Goal: Task Accomplishment & Management: Complete application form

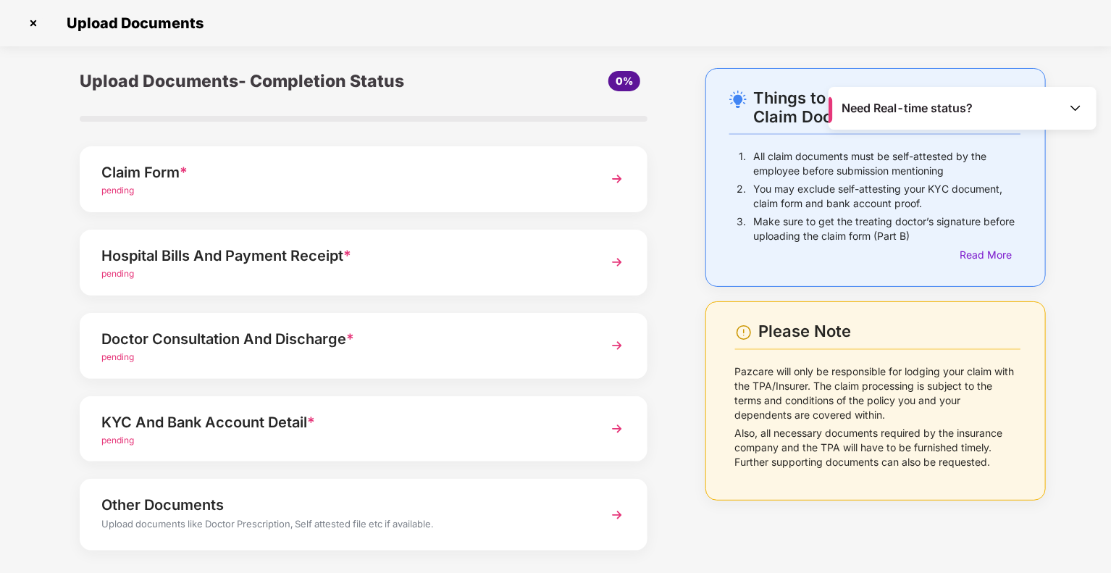
click at [29, 20] on img at bounding box center [33, 23] width 23 height 23
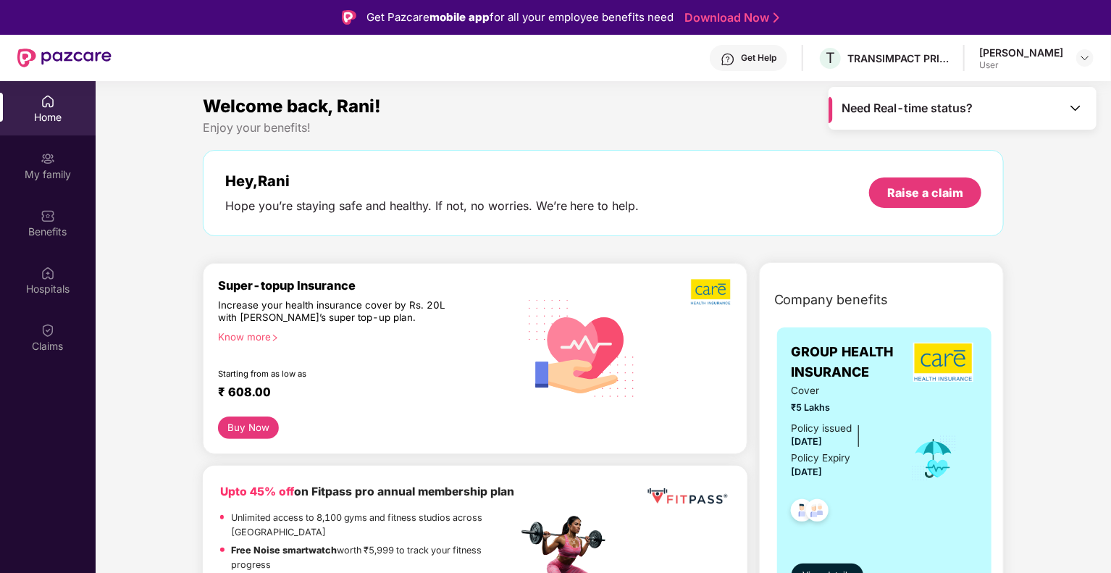
click at [1081, 106] on img at bounding box center [1076, 108] width 14 height 14
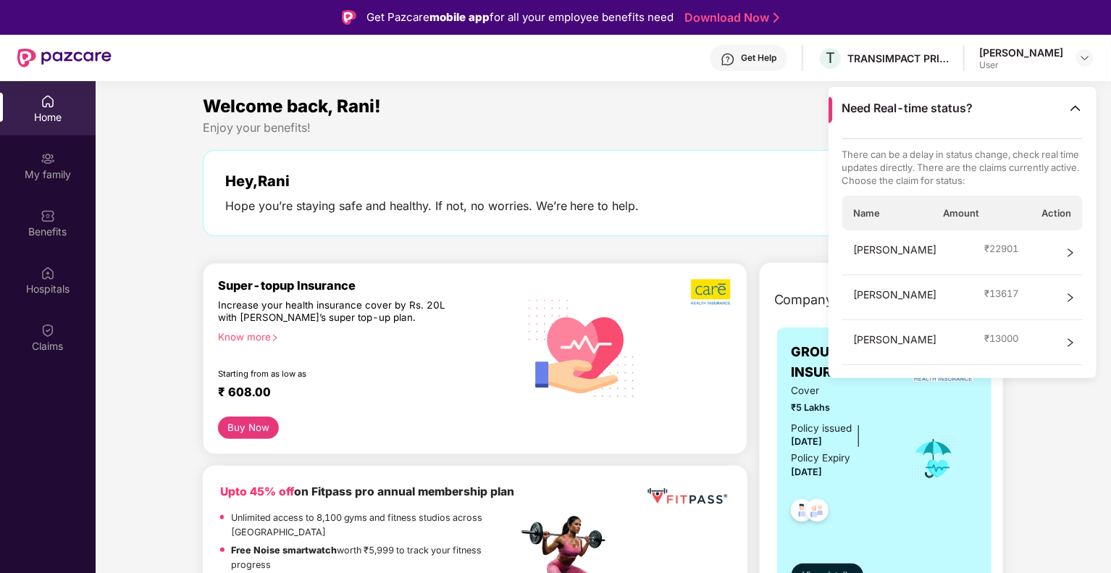
click at [687, 152] on div "Hey, Rani Hope you’re staying safe and healthy. If not, no worries. We’re here …" at bounding box center [604, 193] width 802 height 86
click at [655, 135] on div "Welcome back, Rani! Enjoy your benefits! Hey, Rani Hope you’re staying safe and…" at bounding box center [604, 172] width 814 height 158
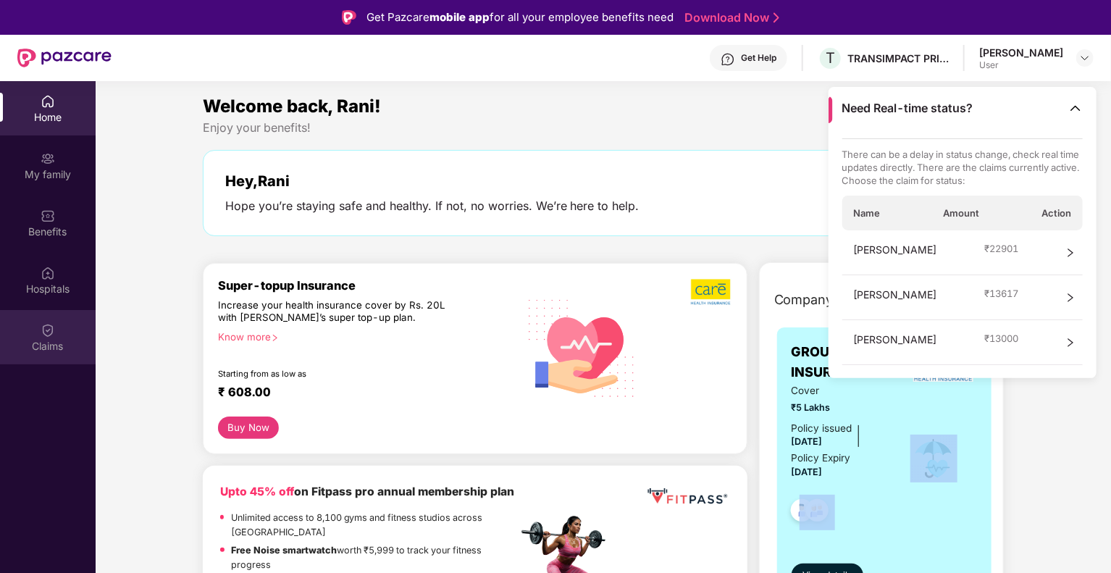
click at [49, 325] on img at bounding box center [48, 330] width 14 height 14
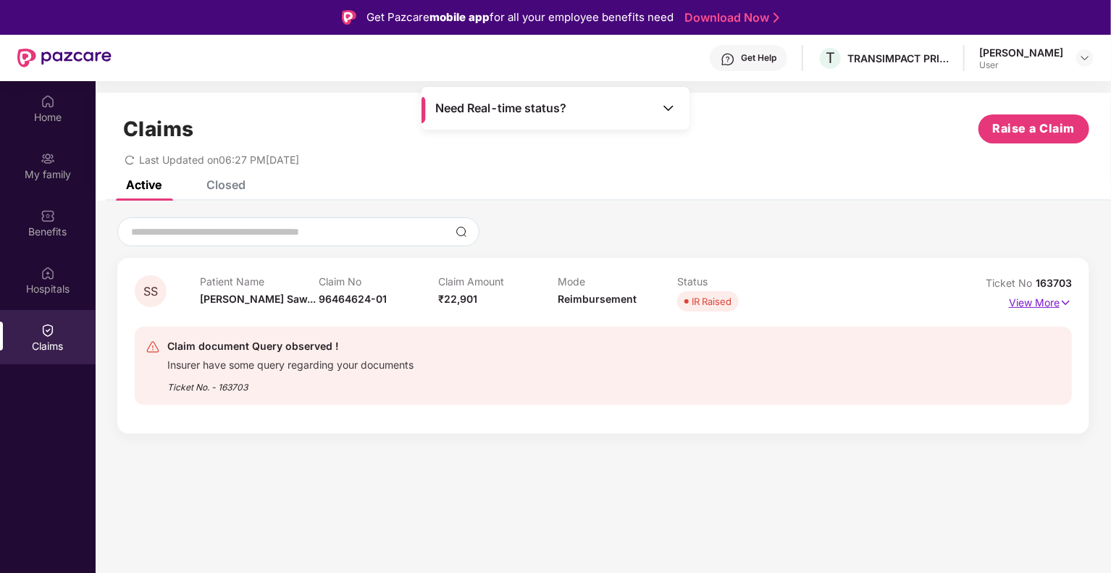
click at [1058, 304] on p "View More" at bounding box center [1040, 301] width 63 height 20
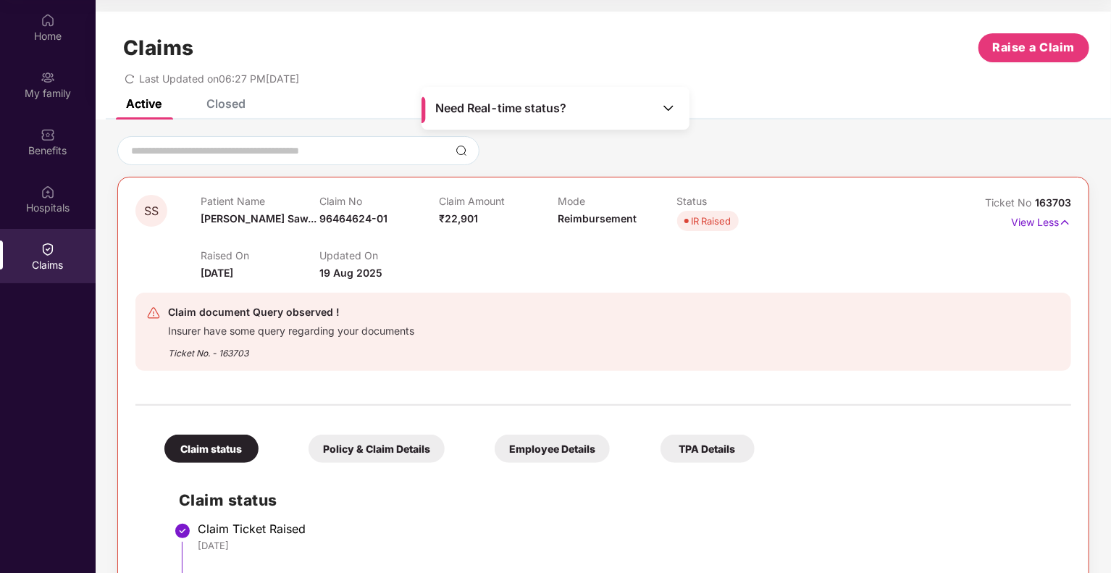
click at [664, 104] on img at bounding box center [668, 108] width 14 height 14
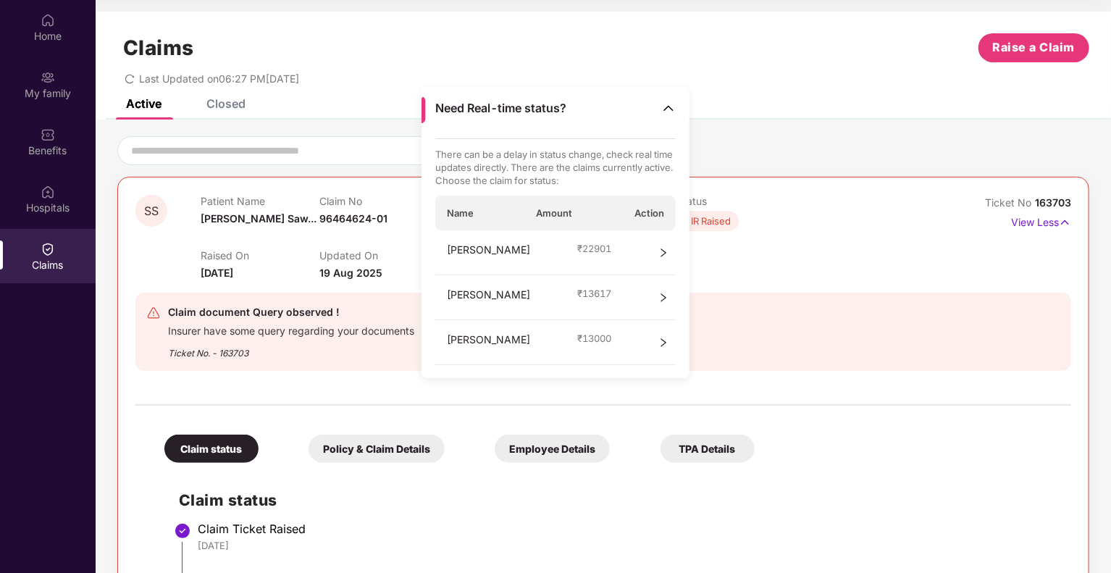
click at [888, 78] on div "Last Updated on 06:27 PM, 19 Aug 2025" at bounding box center [603, 73] width 972 height 22
click at [237, 100] on div "Closed" at bounding box center [225, 103] width 39 height 14
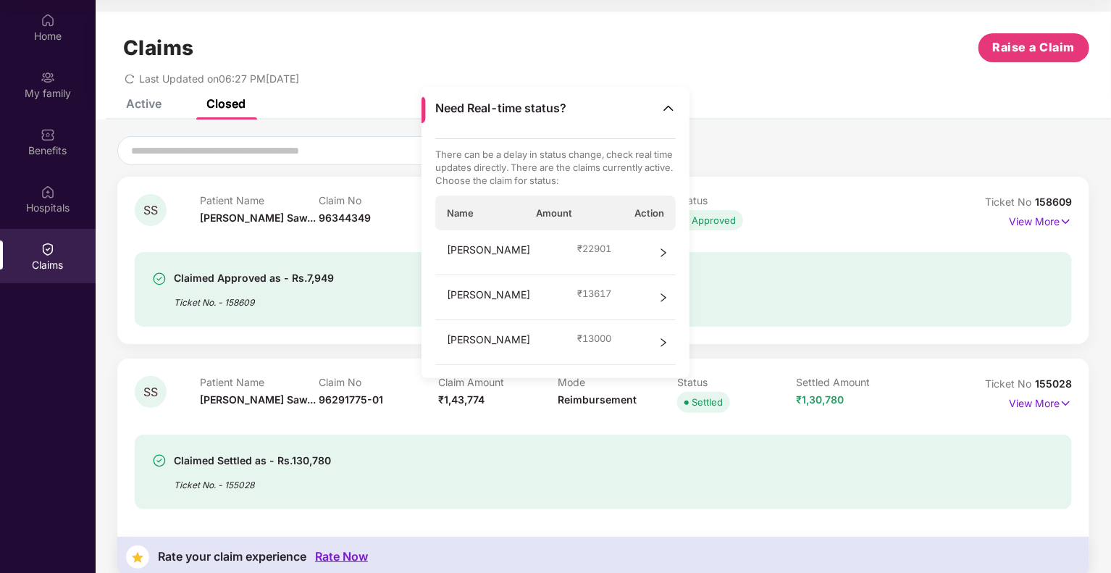
click at [803, 51] on div "Claims Raise a Claim" at bounding box center [603, 47] width 972 height 29
click at [669, 103] on img at bounding box center [668, 108] width 14 height 14
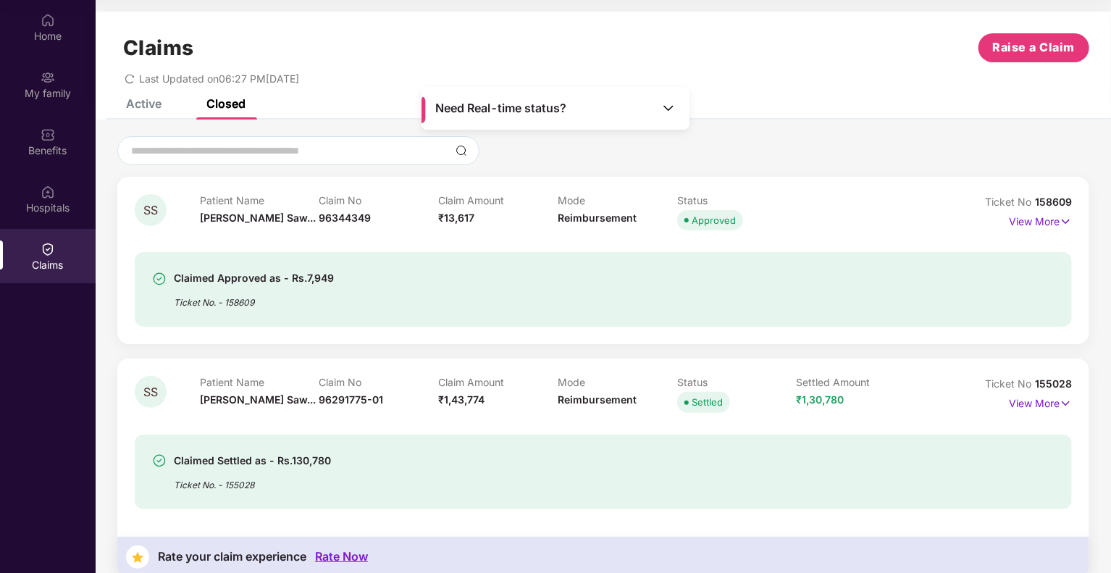
click at [150, 107] on div "Active" at bounding box center [143, 103] width 35 height 14
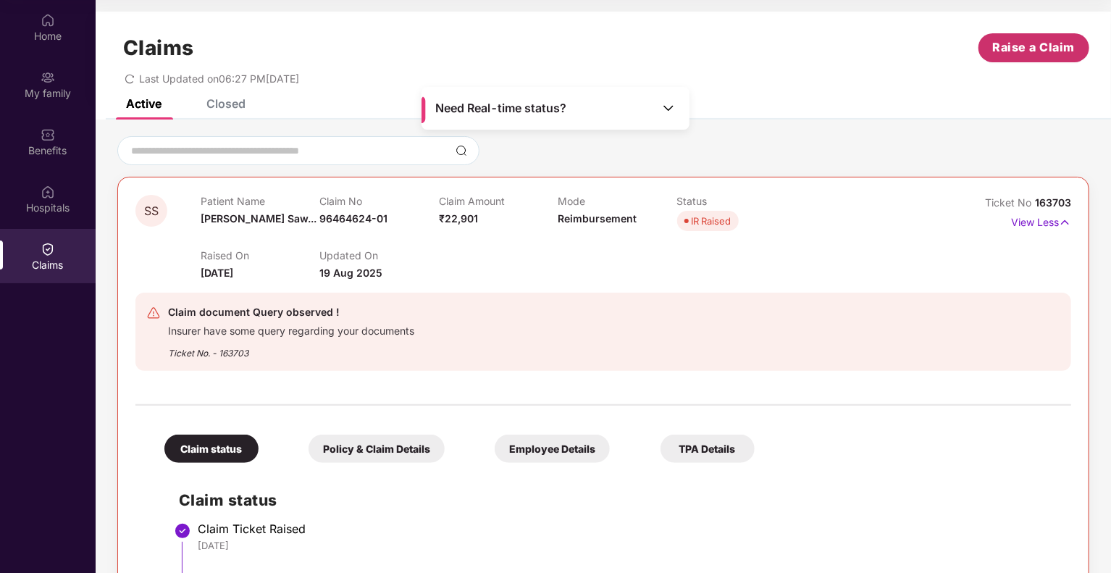
click at [1052, 43] on span "Raise a Claim" at bounding box center [1034, 47] width 83 height 18
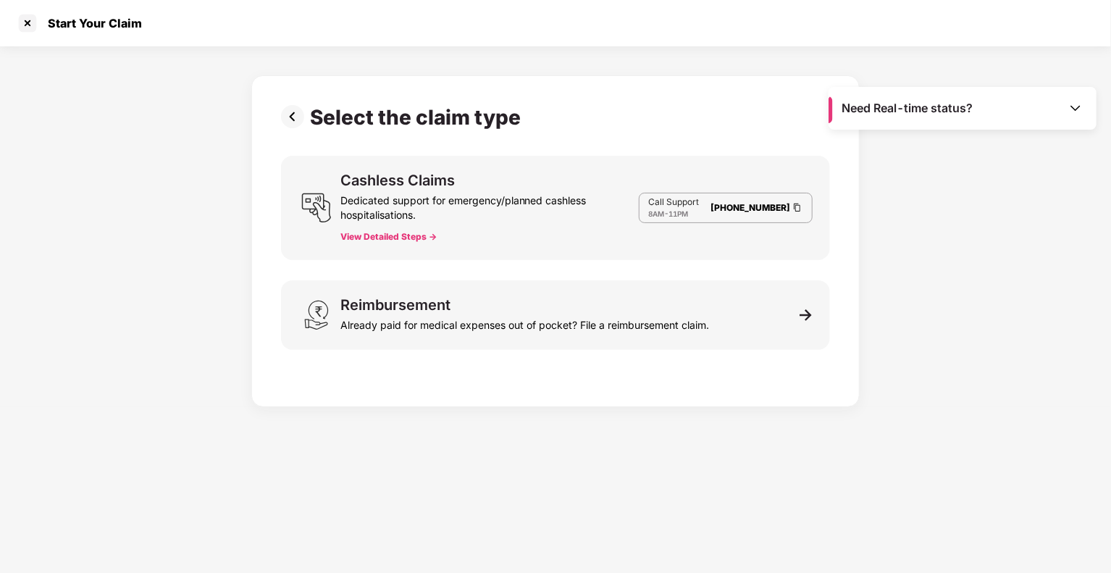
scroll to position [35, 0]
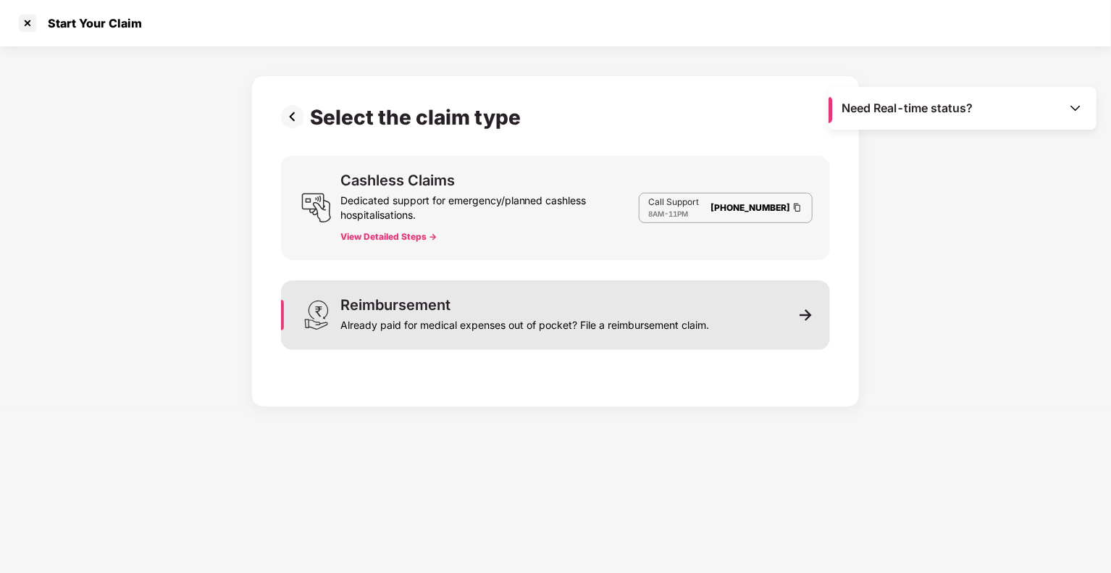
click at [545, 323] on div "Already paid for medical expenses out of pocket? File a reimbursement claim." at bounding box center [524, 322] width 369 height 20
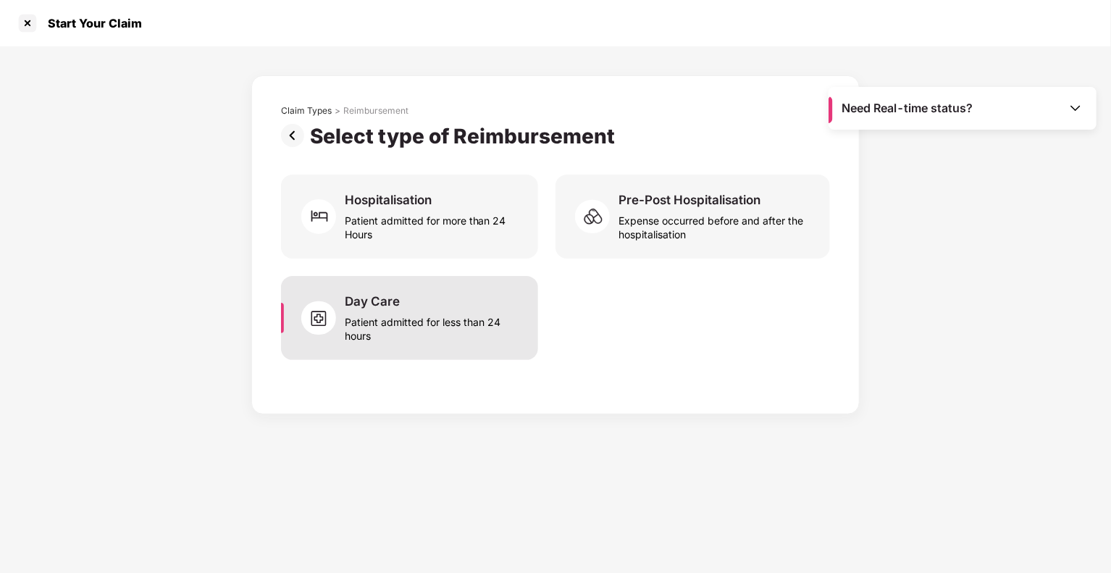
click at [410, 309] on div "Patient admitted for less than 24 hours" at bounding box center [433, 325] width 176 height 33
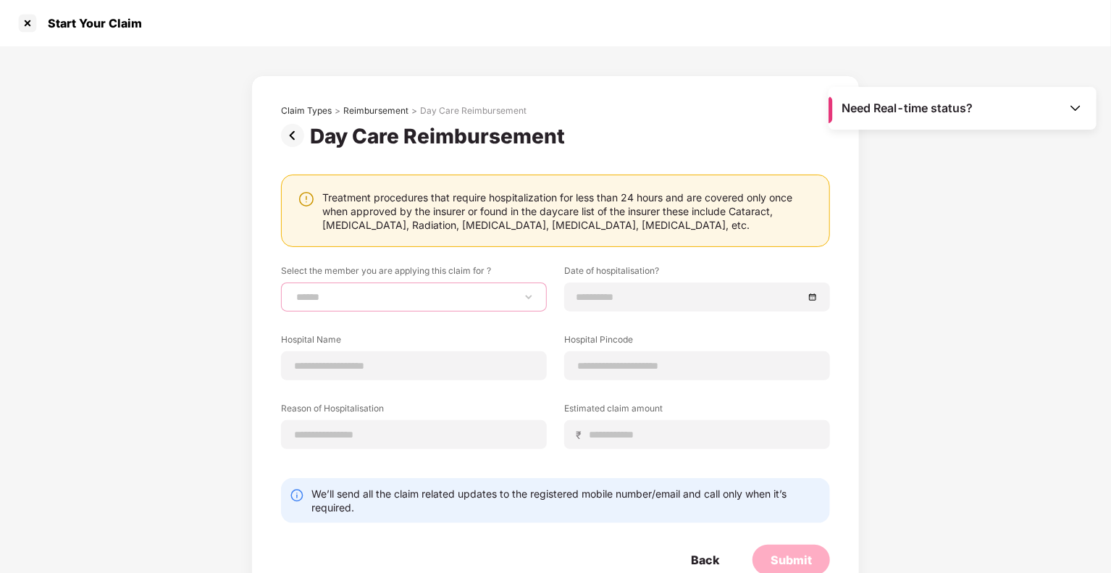
click at [410, 299] on select "**********" at bounding box center [413, 297] width 241 height 12
select select "**********"
click at [293, 291] on select "**********" at bounding box center [413, 297] width 241 height 12
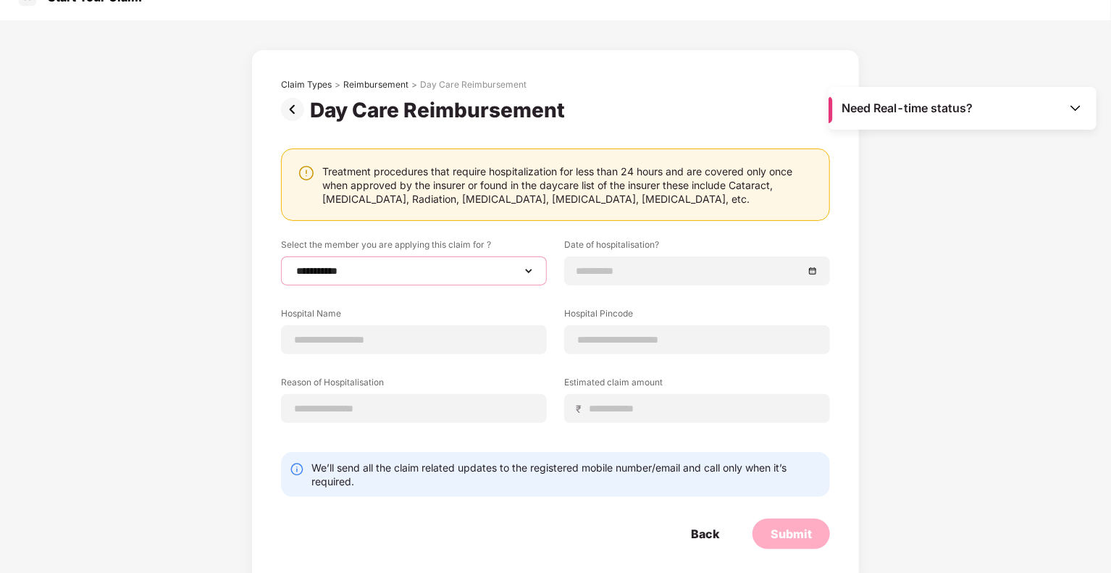
scroll to position [38, 0]
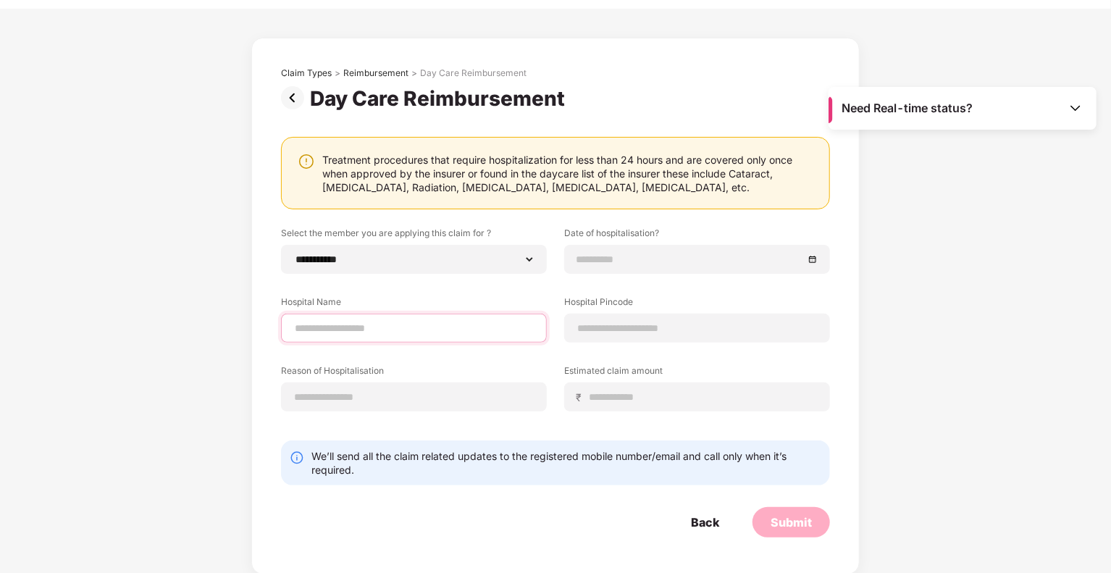
click at [375, 321] on input at bounding box center [413, 328] width 241 height 15
click at [375, 338] on div at bounding box center [414, 328] width 266 height 29
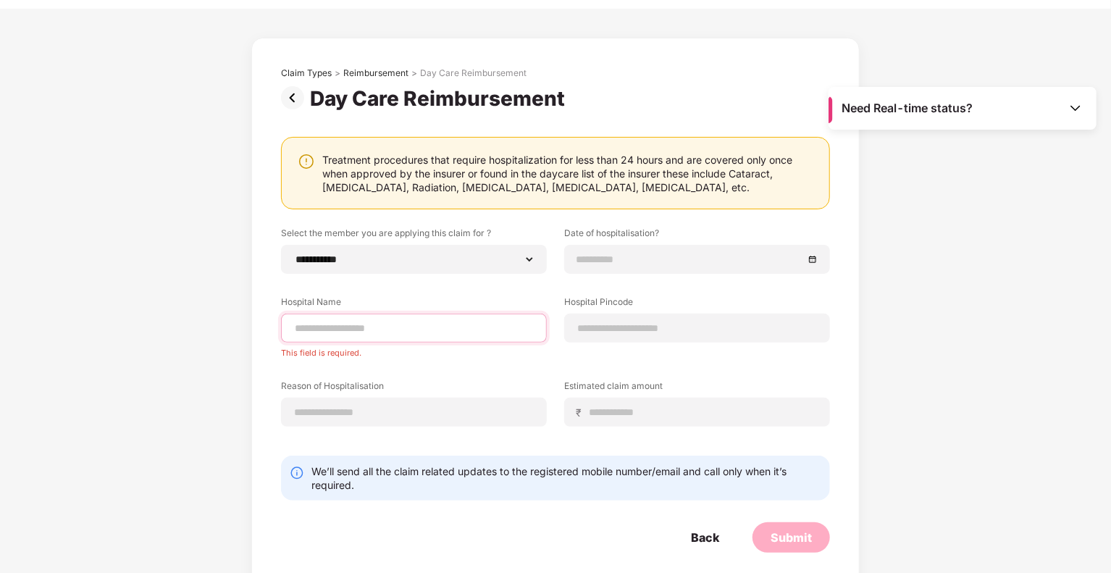
click at [377, 331] on input at bounding box center [413, 328] width 241 height 15
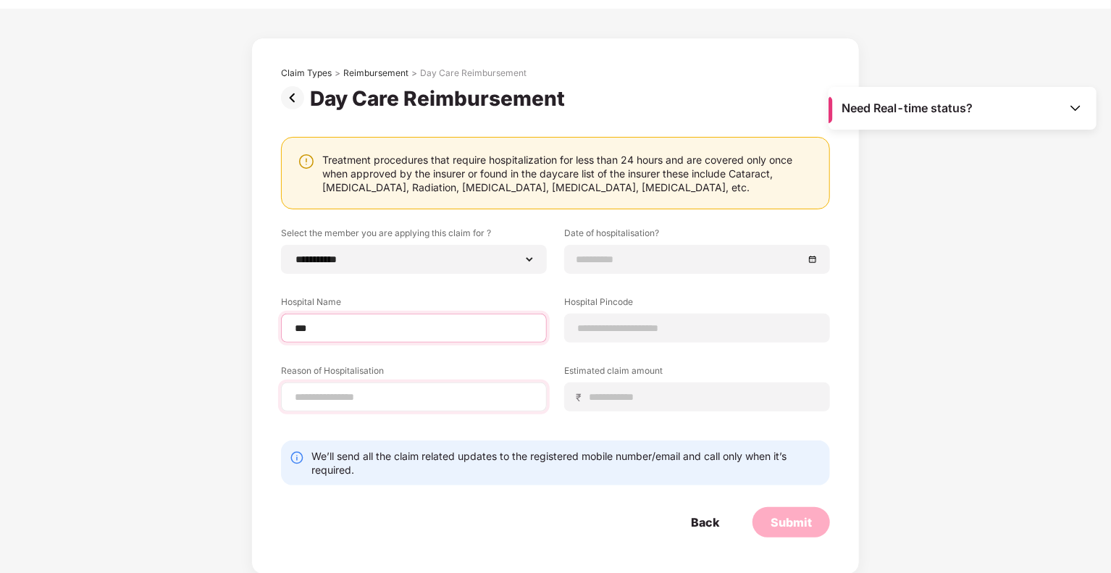
type input "***"
click at [348, 393] on input at bounding box center [413, 397] width 241 height 15
type input "*"
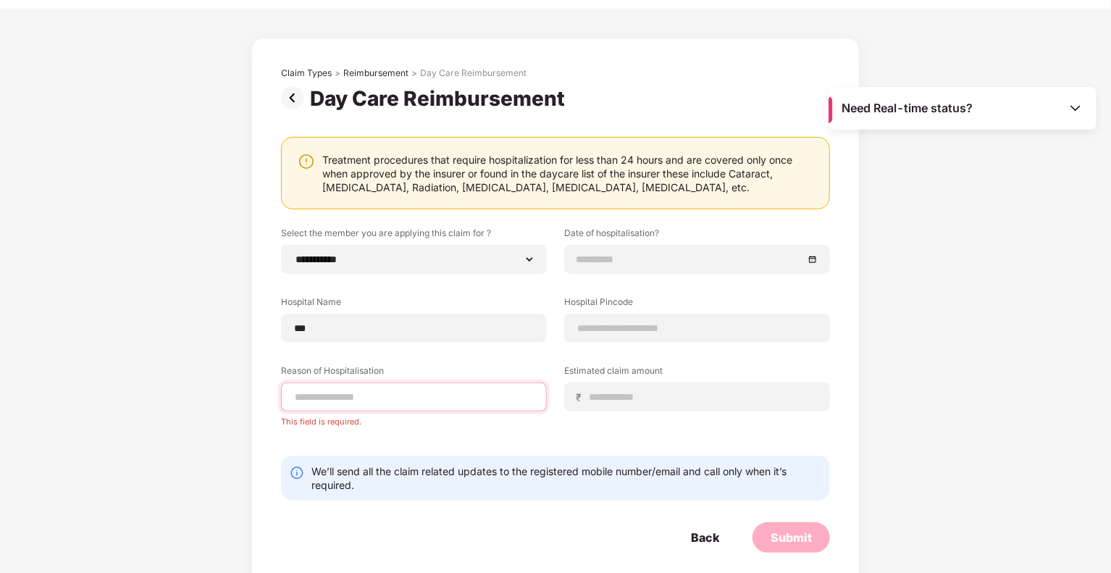
paste input "**********"
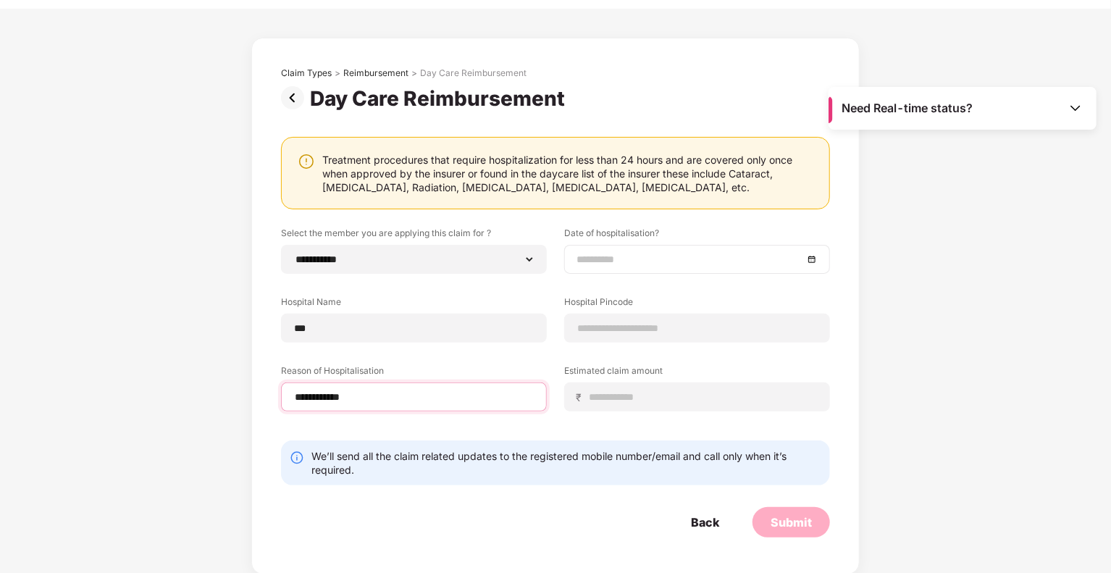
type input "**********"
click at [667, 256] on input at bounding box center [690, 259] width 227 height 16
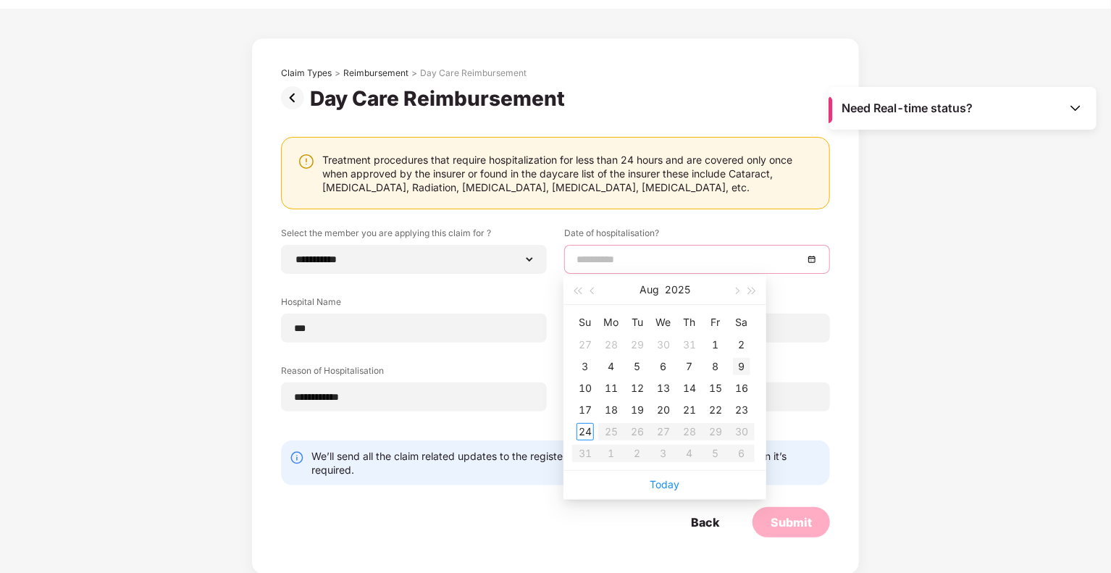
type input "**********"
click at [744, 371] on div "9" at bounding box center [741, 366] width 17 height 17
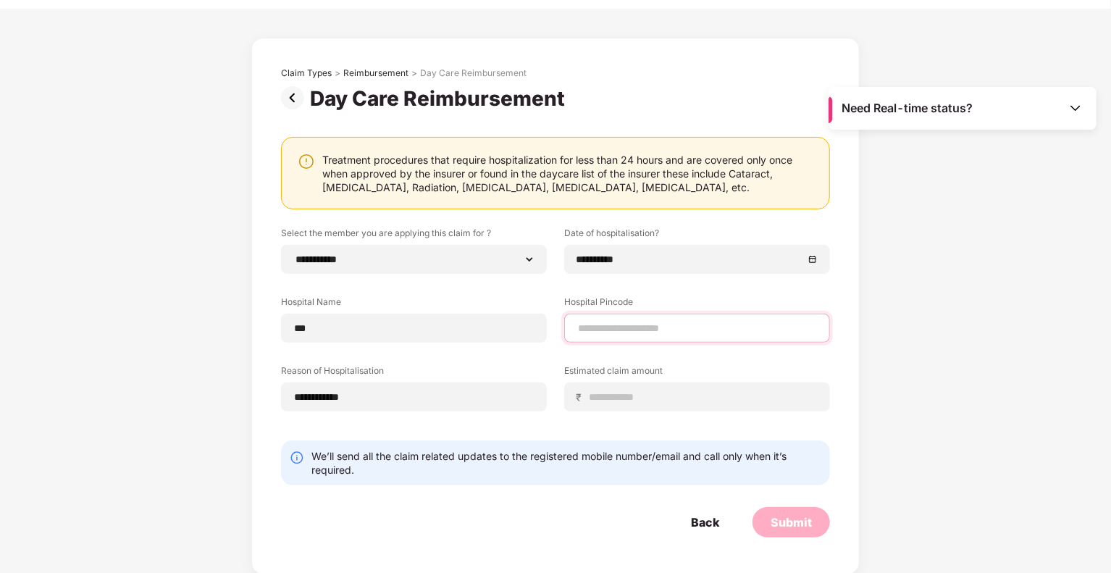
click at [684, 331] on input at bounding box center [697, 328] width 241 height 15
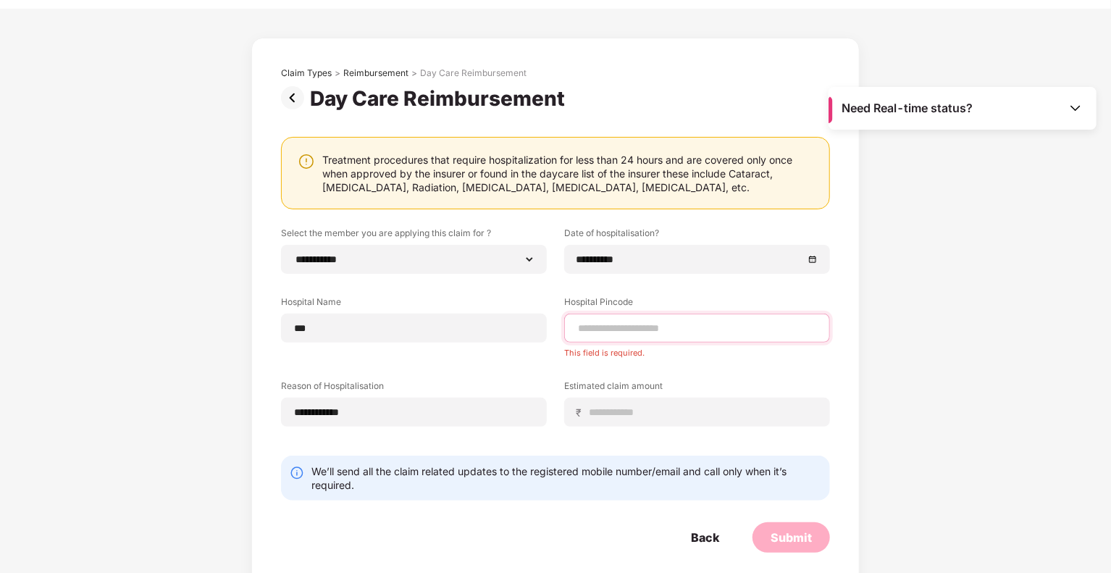
paste input "******"
type input "******"
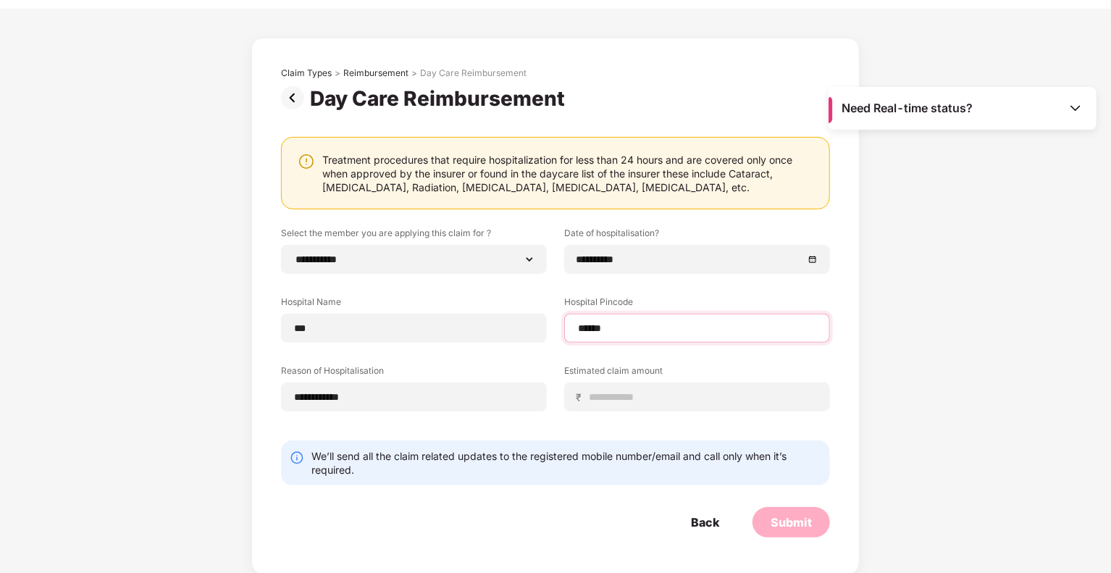
select select "****"
select select "**********"
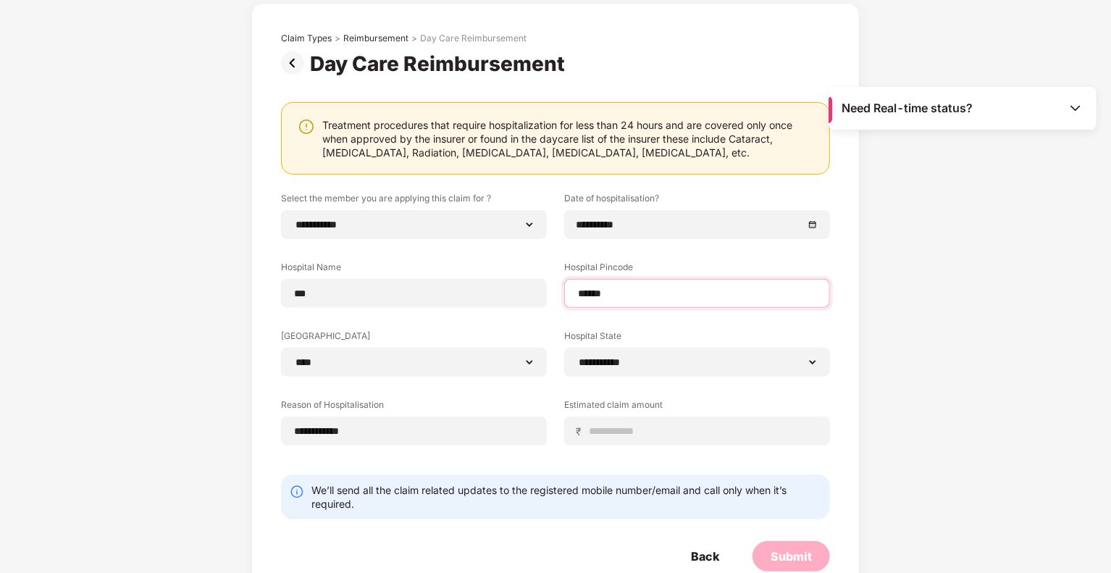
scroll to position [107, 0]
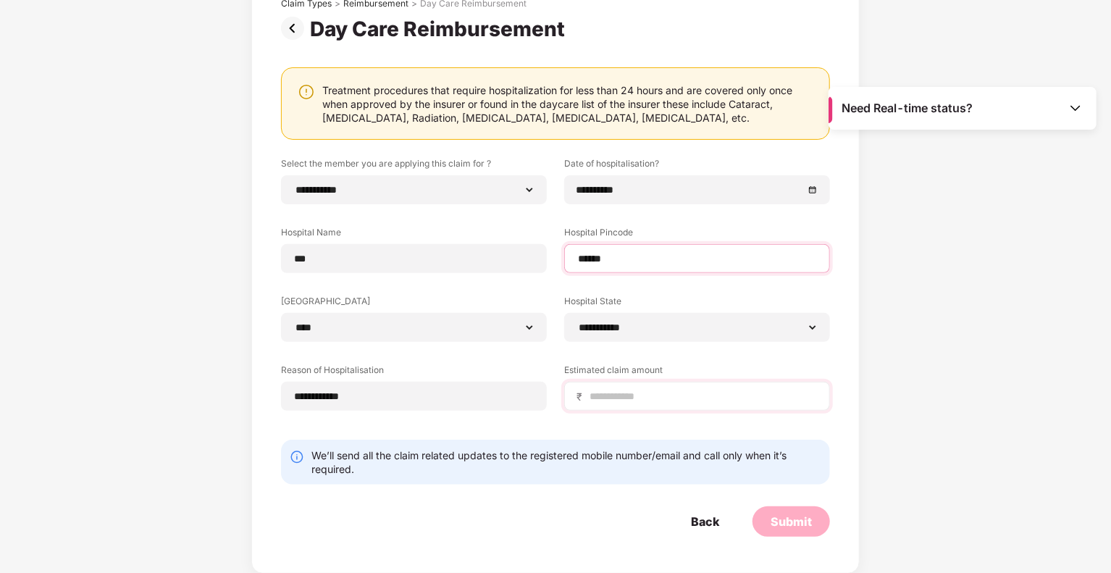
type input "******"
click at [626, 402] on input at bounding box center [703, 396] width 230 height 15
type input "*****"
click at [808, 524] on div "Submit" at bounding box center [791, 522] width 41 height 16
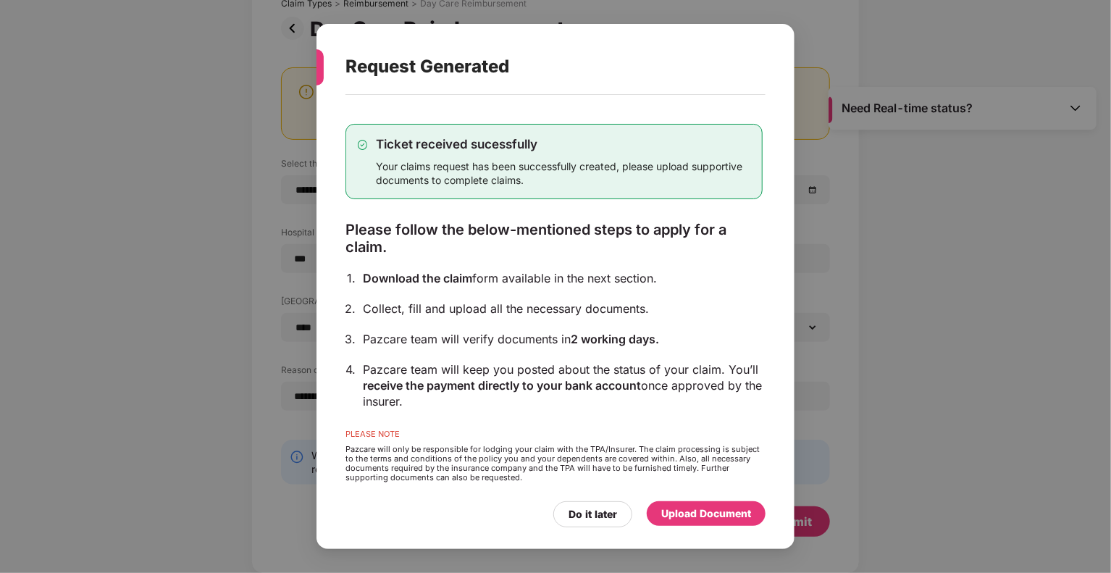
click at [713, 513] on div "Upload Document" at bounding box center [706, 514] width 90 height 16
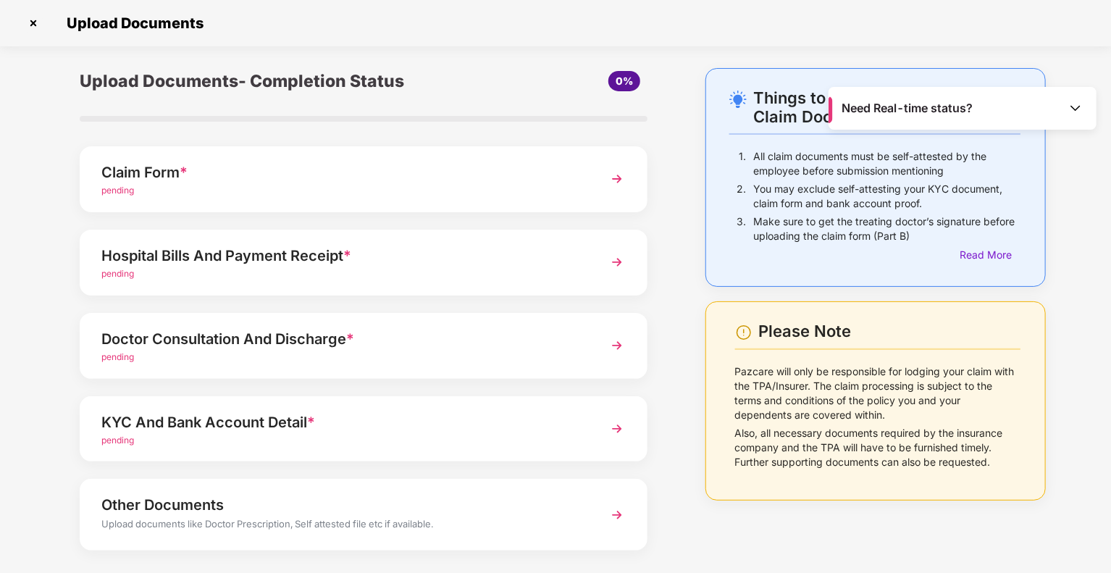
click at [217, 184] on div "pending" at bounding box center [341, 191] width 480 height 14
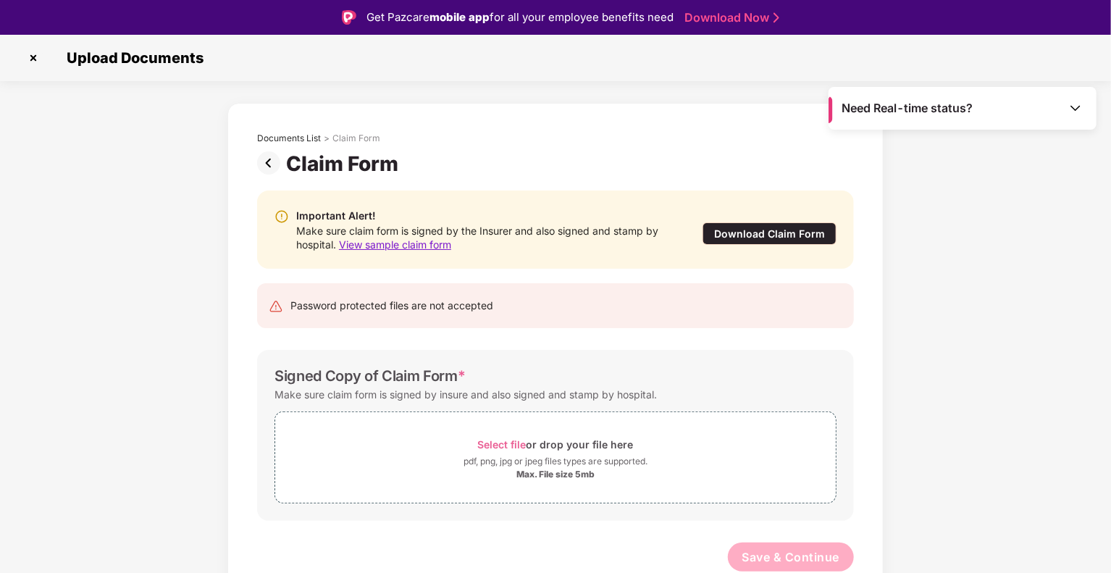
scroll to position [35, 0]
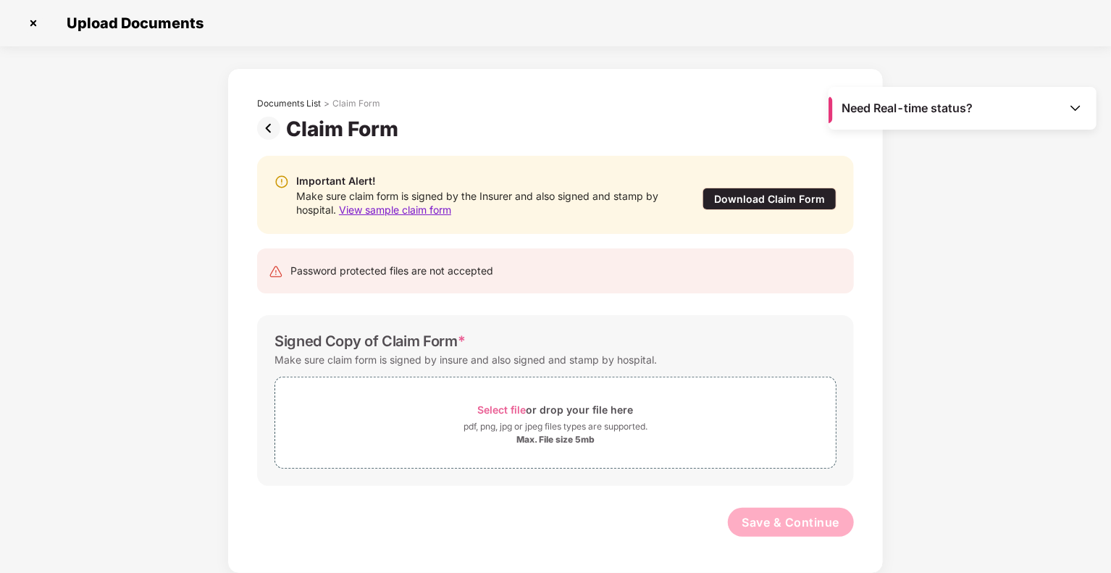
click at [529, 412] on div "Select file or drop your file here" at bounding box center [556, 410] width 156 height 20
click at [512, 407] on span "Select file" at bounding box center [502, 410] width 49 height 12
click at [518, 446] on span "Select file or drop your file here pdf, png, jpg or jpeg files types are suppor…" at bounding box center [555, 422] width 561 height 69
click at [495, 409] on span "Select file" at bounding box center [502, 410] width 49 height 12
click at [493, 419] on div "pdf, png, jpg or jpeg files types are supported." at bounding box center [556, 426] width 184 height 14
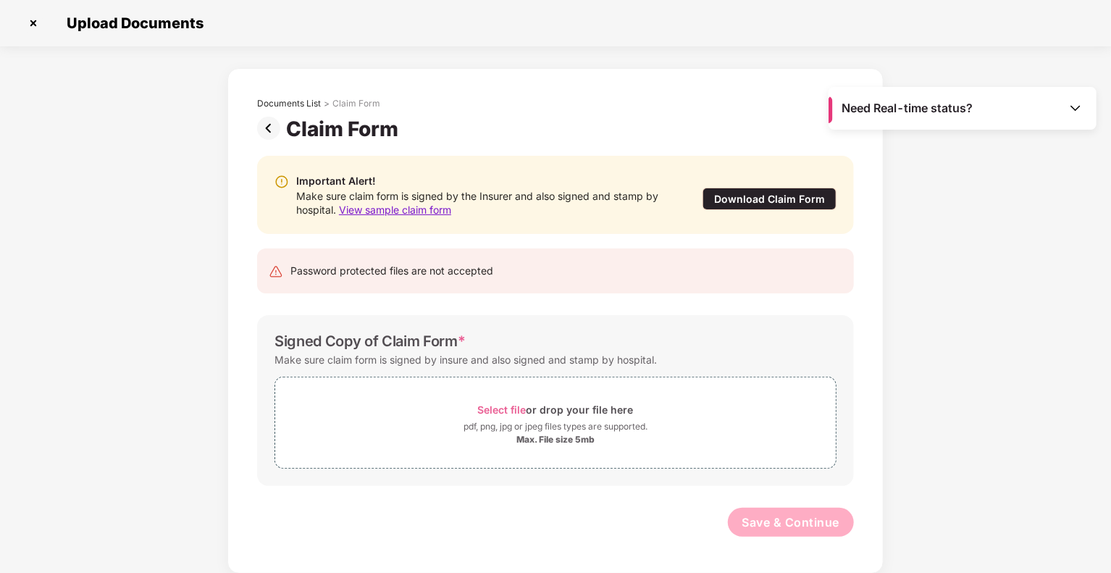
click at [330, 131] on div "Claim Form" at bounding box center [345, 129] width 118 height 25
click at [1084, 105] on div "Need Real-time status?" at bounding box center [963, 108] width 268 height 43
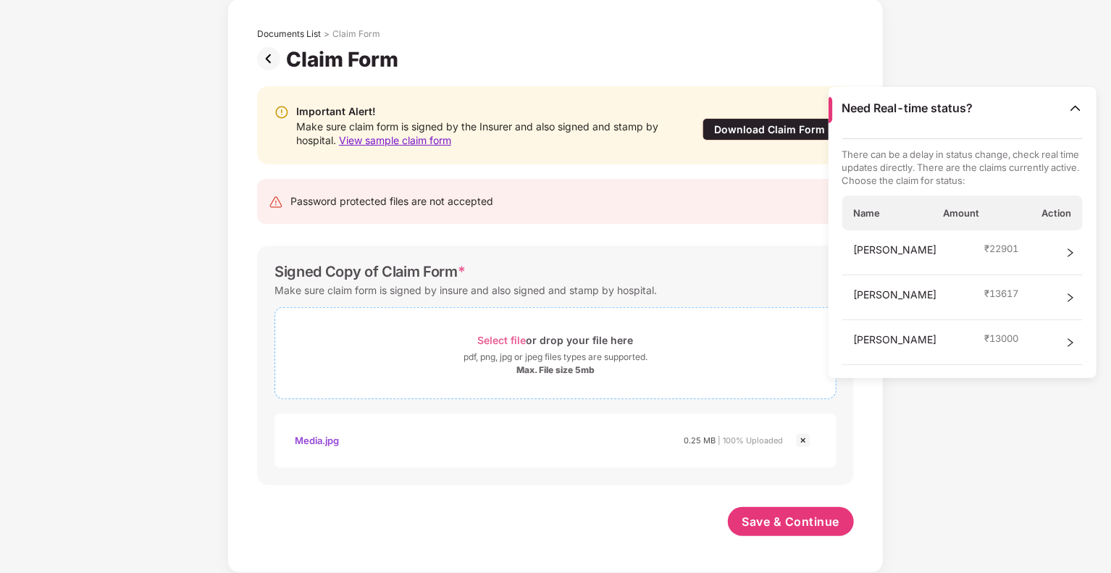
scroll to position [69, 0]
click at [625, 348] on div "Select file or drop your file here" at bounding box center [556, 341] width 156 height 20
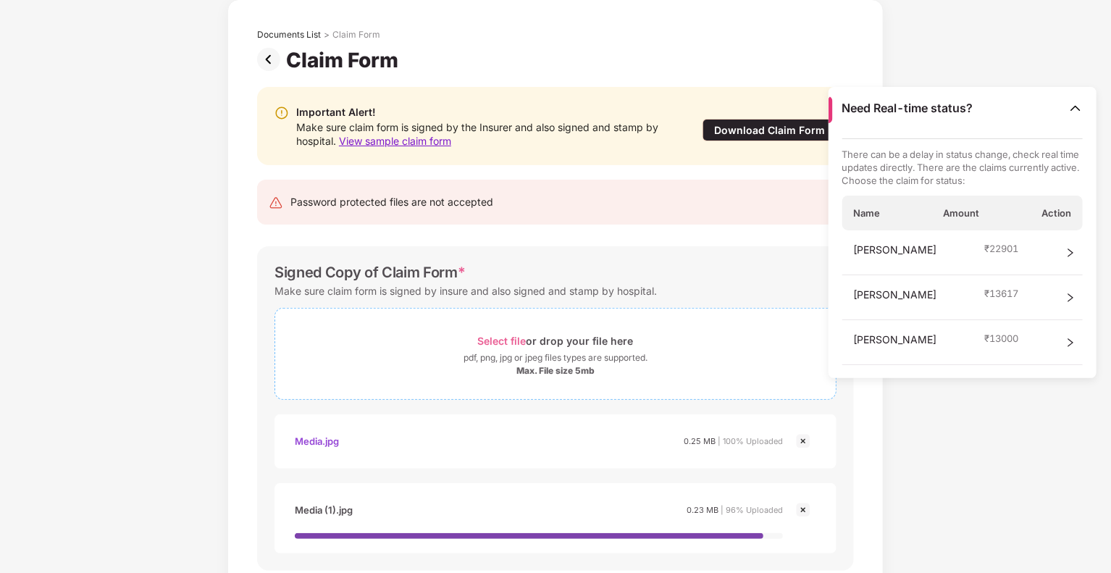
click at [570, 338] on div "Select file or drop your file here" at bounding box center [556, 341] width 156 height 20
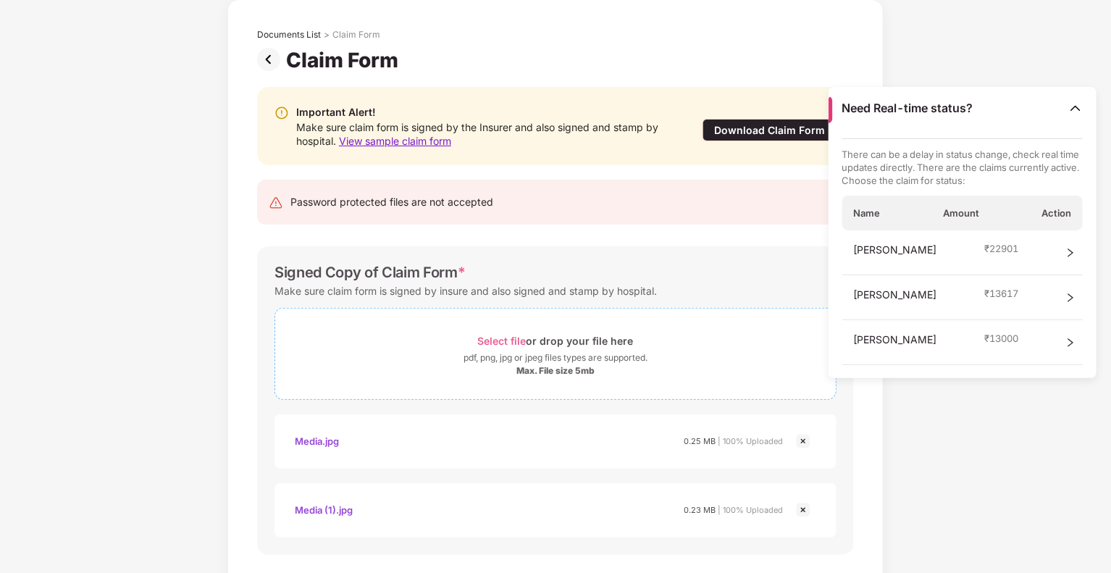
scroll to position [138, 0]
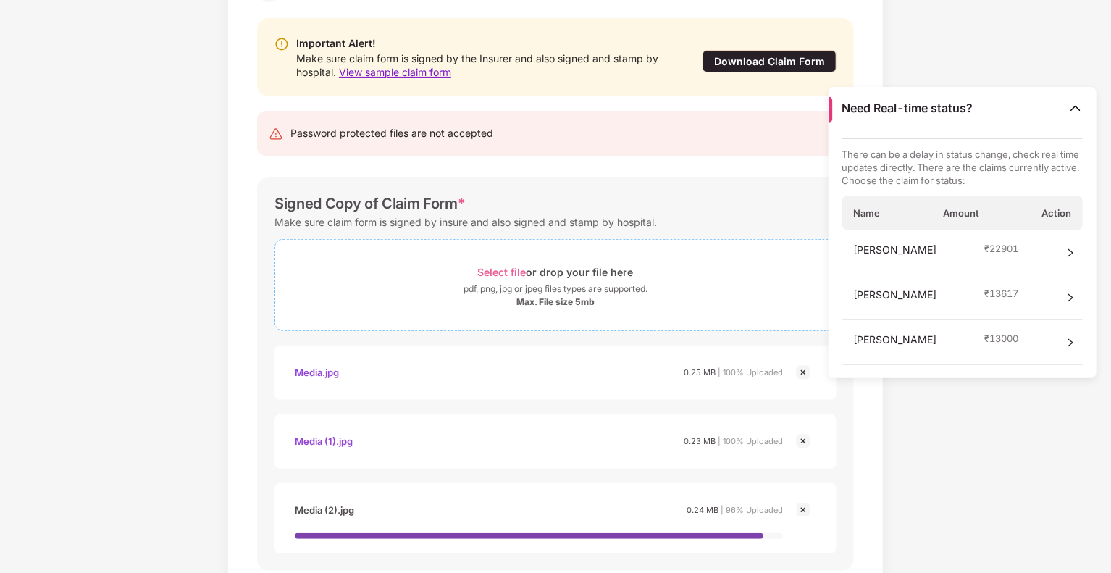
click at [650, 277] on div "Select file or drop your file here" at bounding box center [555, 272] width 561 height 20
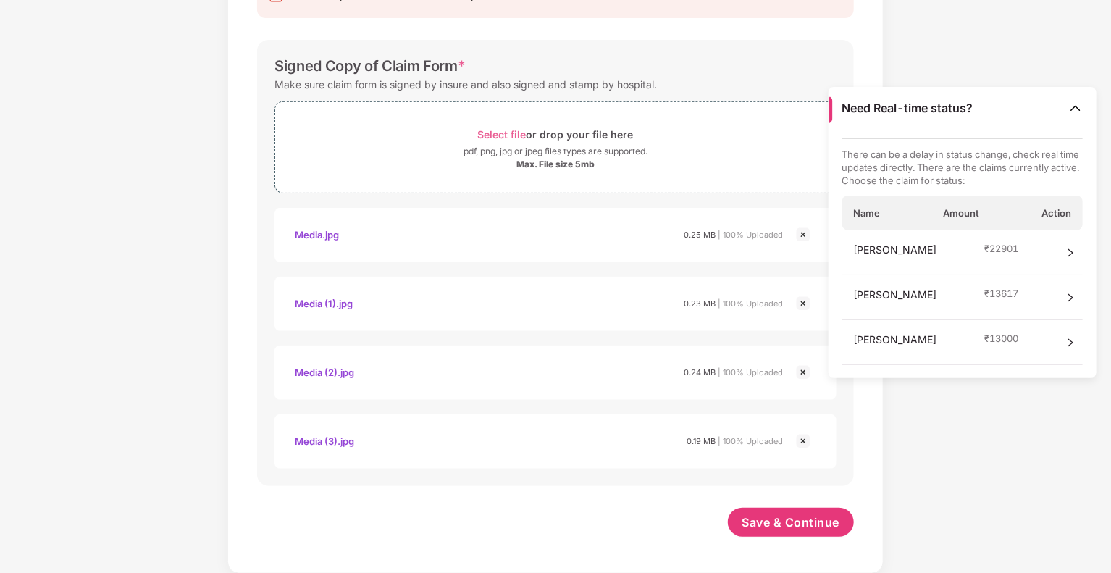
scroll to position [275, 0]
click at [623, 155] on div "pdf, png, jpg or jpeg files types are supported." at bounding box center [556, 151] width 184 height 14
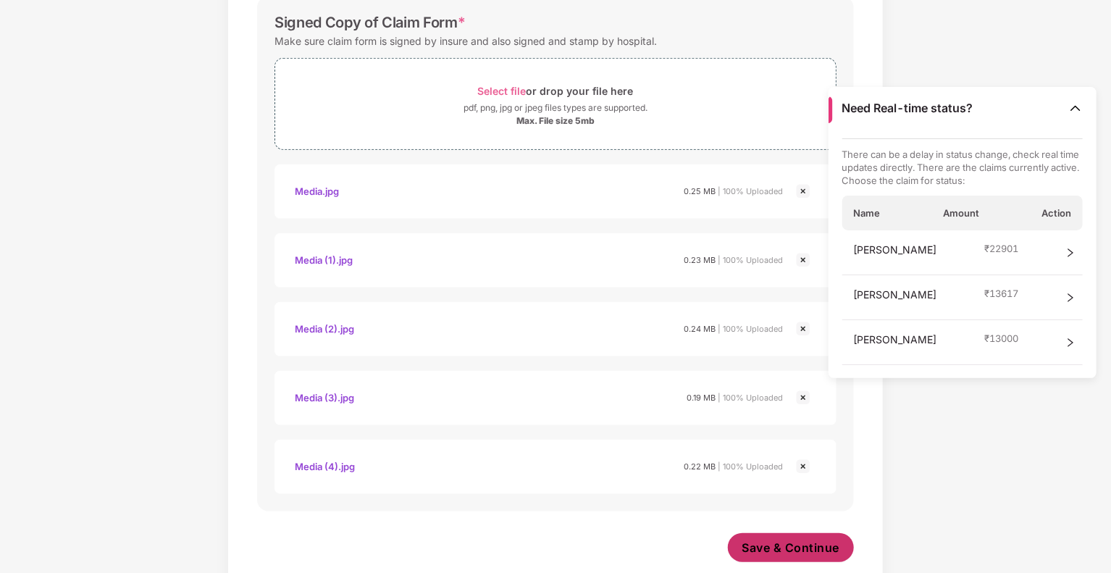
scroll to position [344, 0]
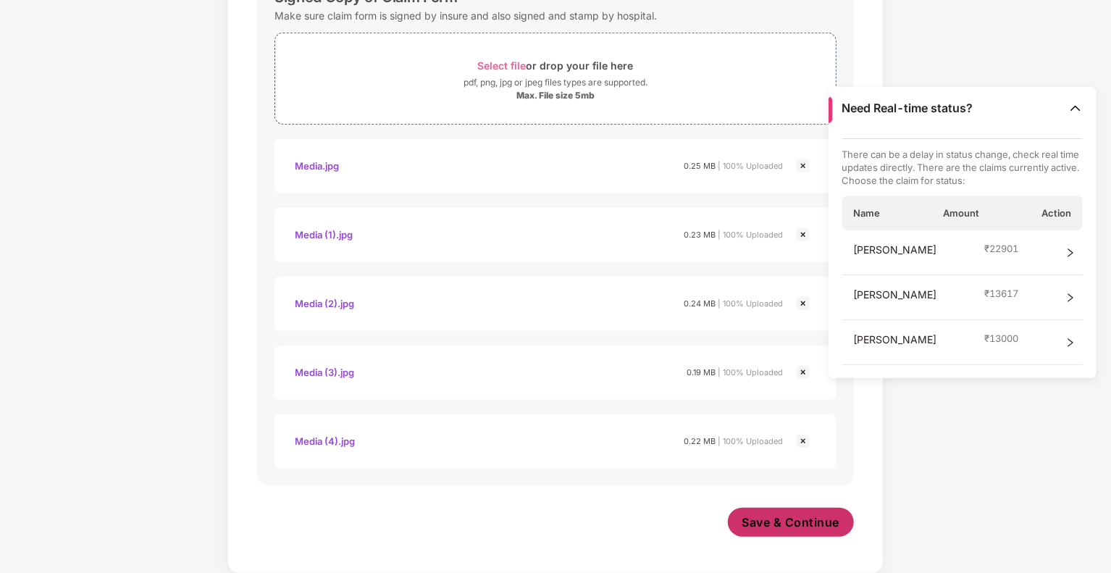
click at [820, 520] on span "Save & Continue" at bounding box center [792, 522] width 98 height 16
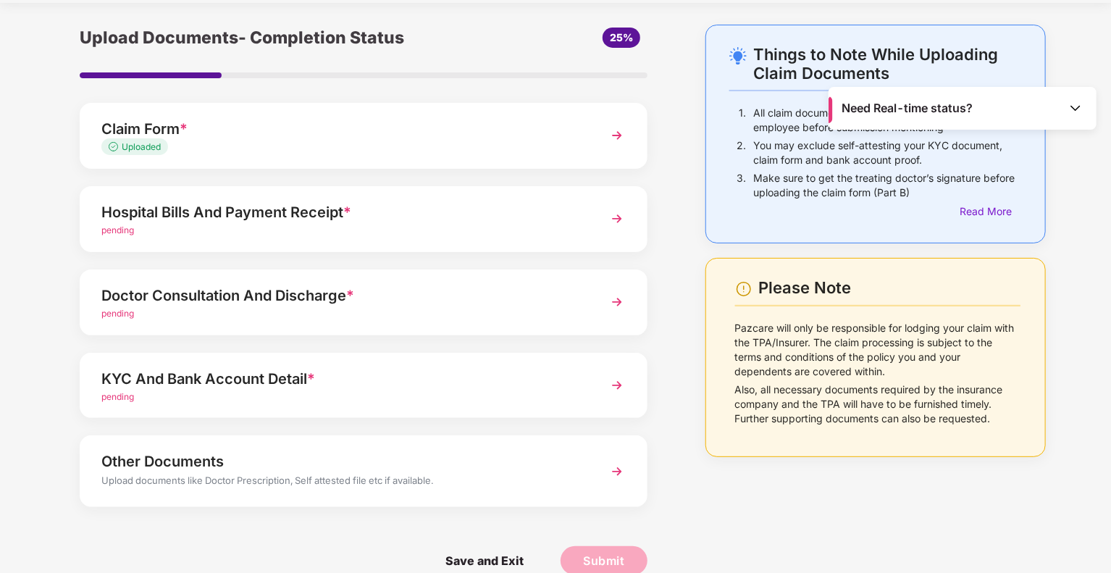
scroll to position [67, 0]
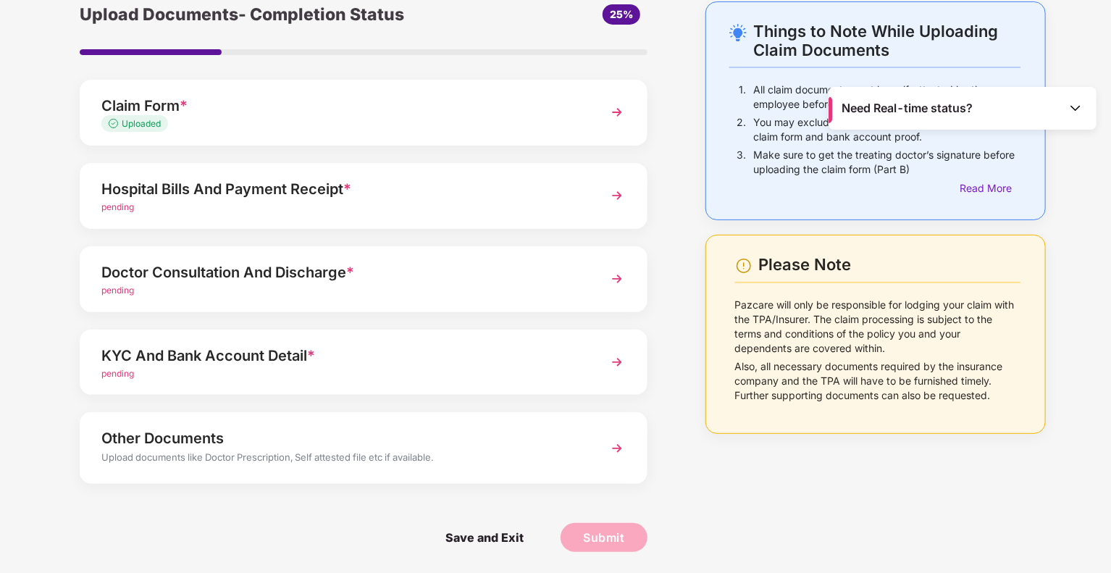
click at [270, 188] on div "Hospital Bills And Payment Receipt *" at bounding box center [341, 188] width 480 height 23
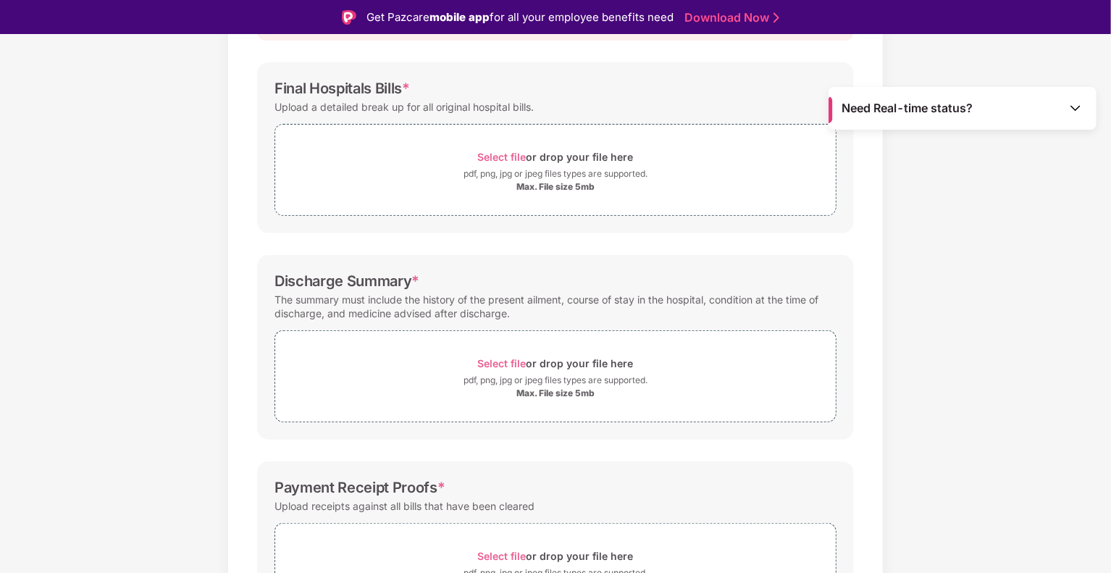
scroll to position [88, 0]
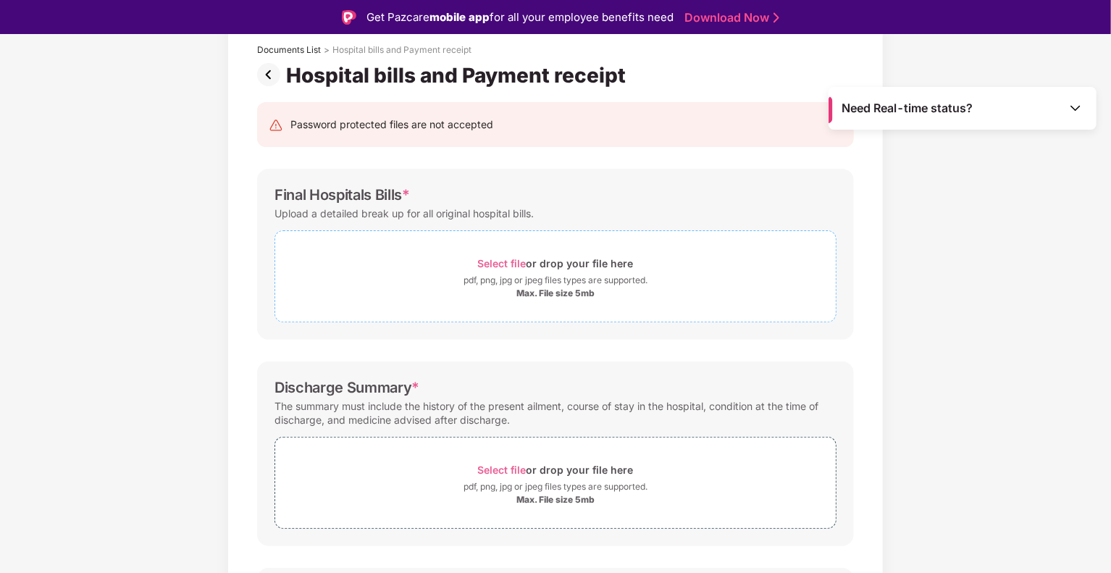
click at [595, 290] on div "Max. File size 5mb" at bounding box center [555, 294] width 561 height 12
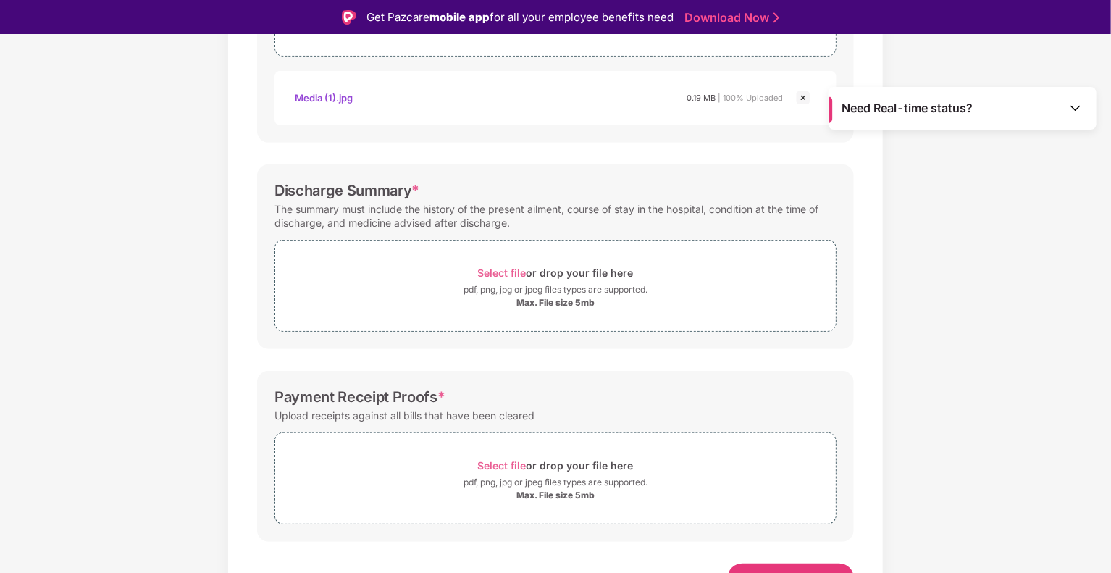
scroll to position [375, 0]
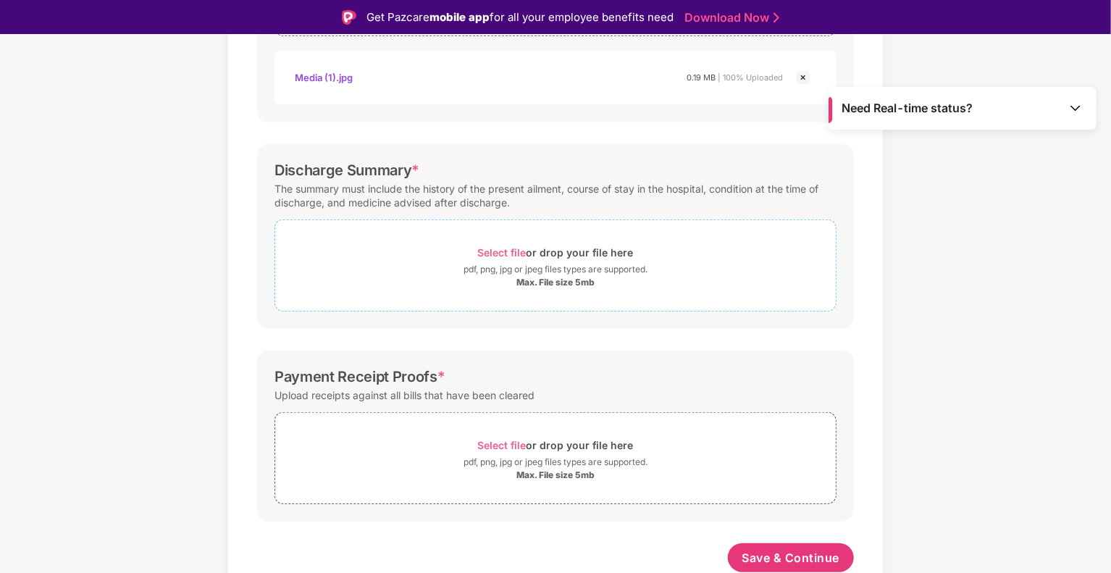
click at [635, 272] on div "pdf, png, jpg or jpeg files types are supported." at bounding box center [556, 269] width 184 height 14
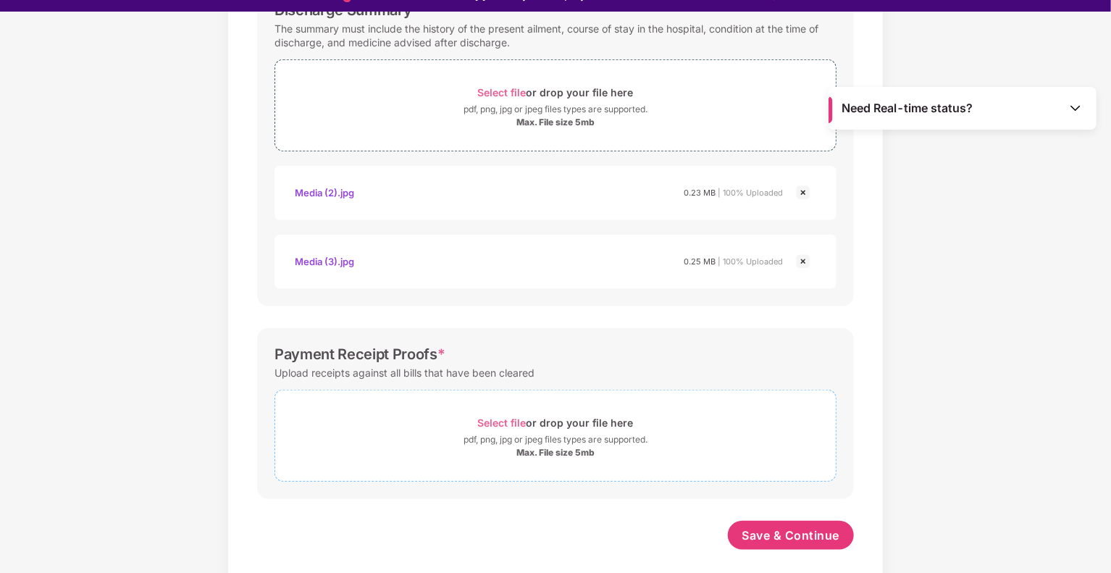
scroll to position [35, 0]
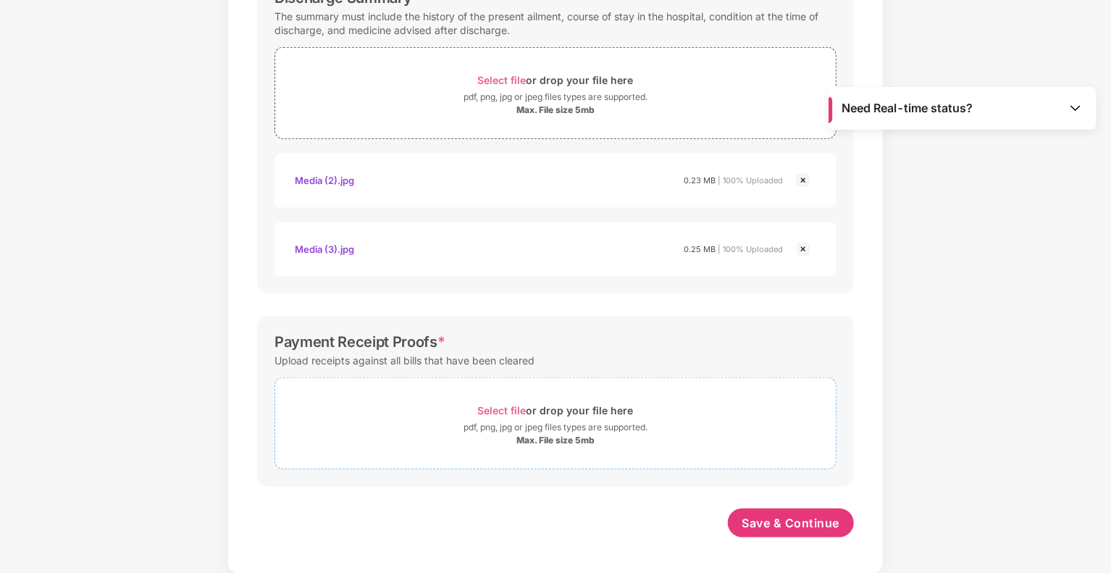
click at [606, 440] on div "Max. File size 5mb" at bounding box center [555, 441] width 561 height 12
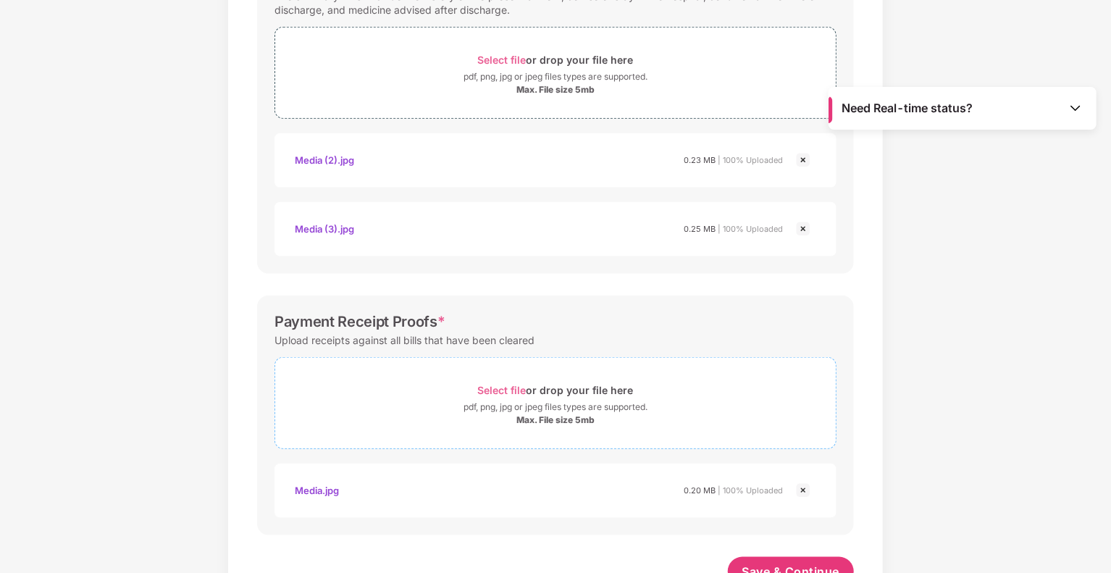
scroll to position [581, 0]
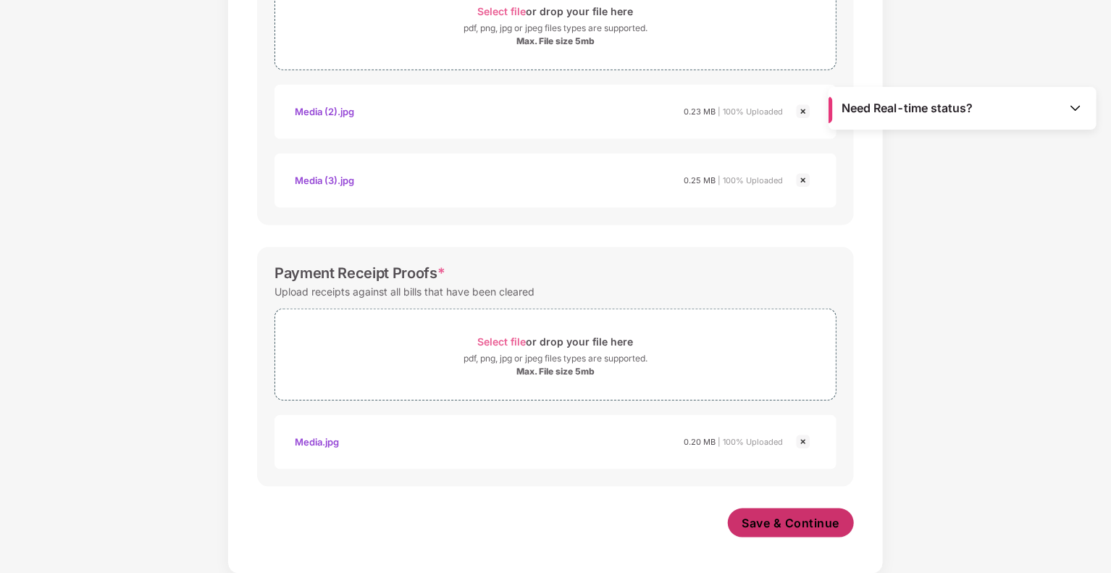
click at [816, 519] on span "Save & Continue" at bounding box center [792, 523] width 98 height 16
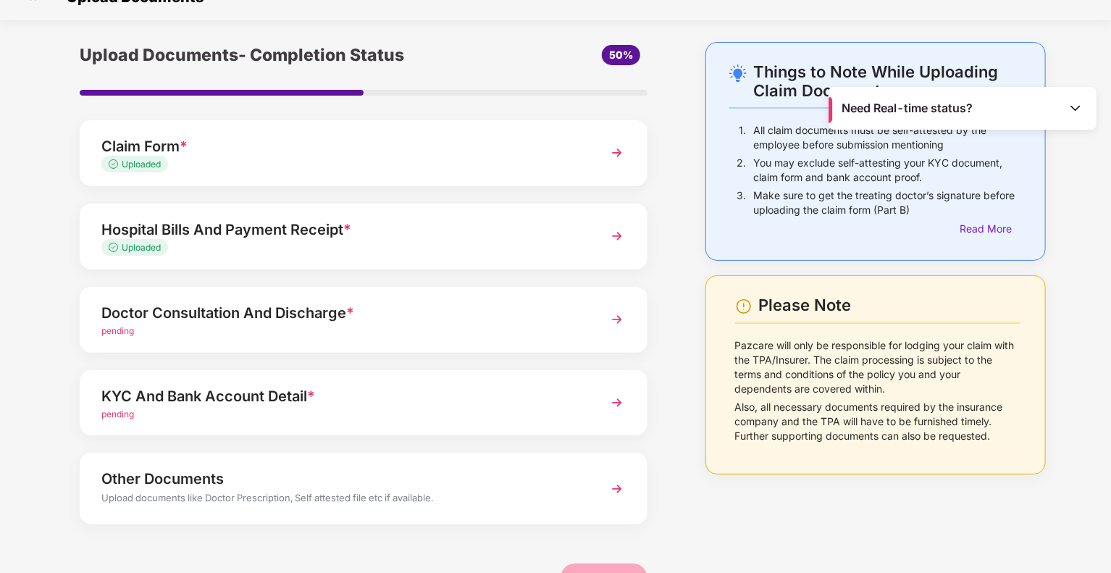
scroll to position [67, 0]
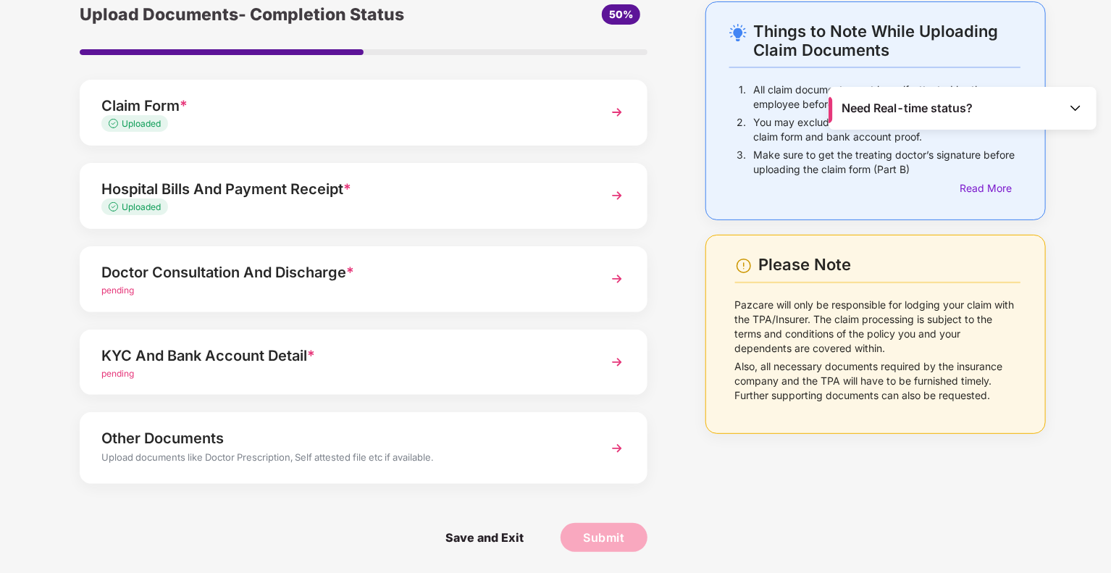
click at [204, 278] on div "Doctor Consultation And Discharge *" at bounding box center [341, 272] width 480 height 23
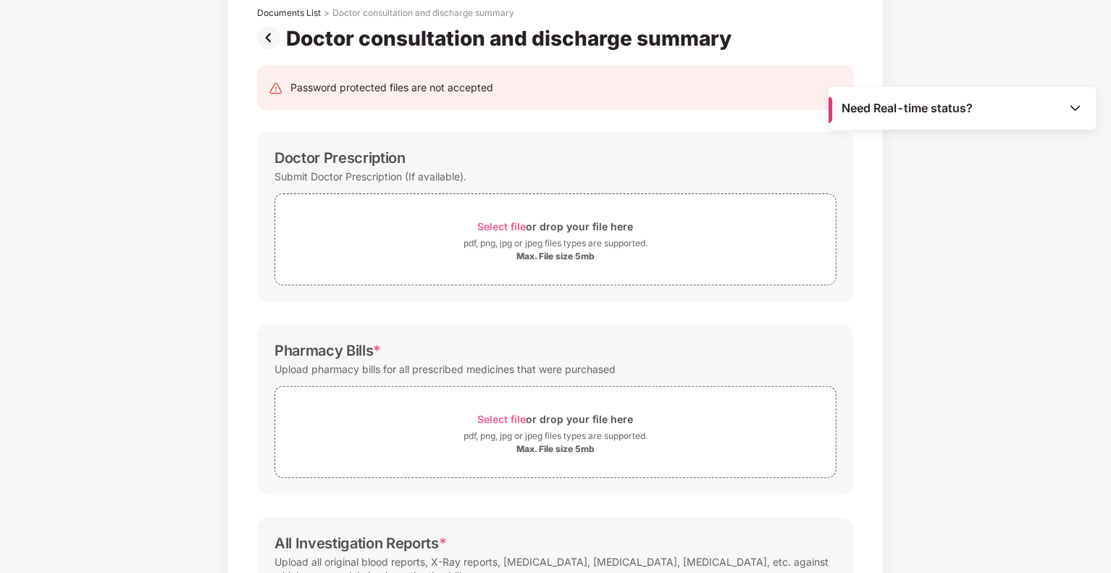
scroll to position [88, 0]
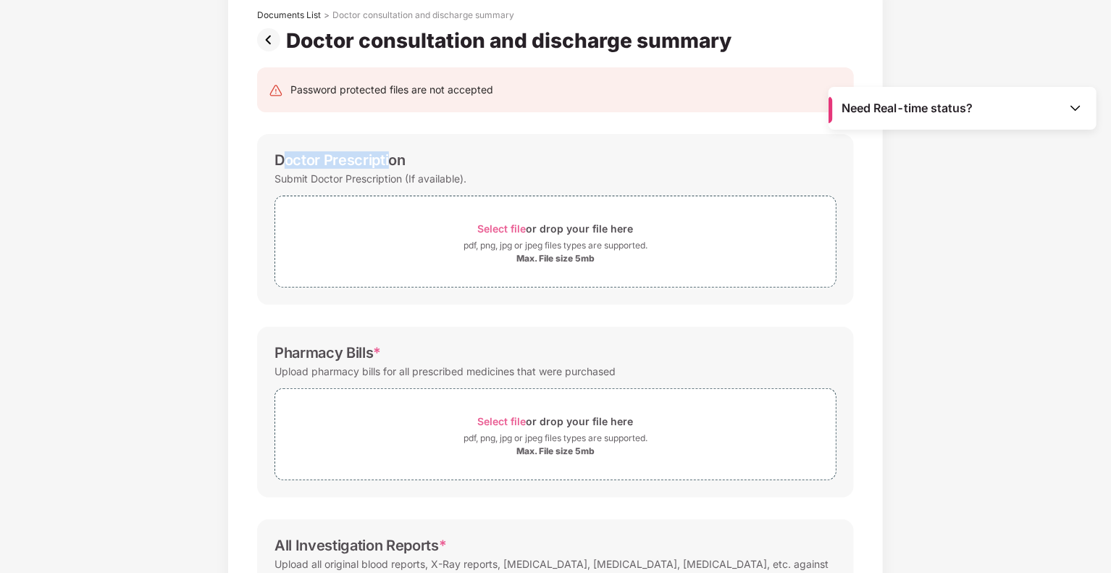
drag, startPoint x: 287, startPoint y: 156, endPoint x: 390, endPoint y: 156, distance: 102.9
click at [390, 156] on div "Doctor Prescription" at bounding box center [340, 159] width 131 height 17
click at [406, 153] on div "Doctor Prescription" at bounding box center [556, 159] width 562 height 17
click at [545, 241] on div "pdf, png, jpg or jpeg files types are supported." at bounding box center [556, 245] width 184 height 14
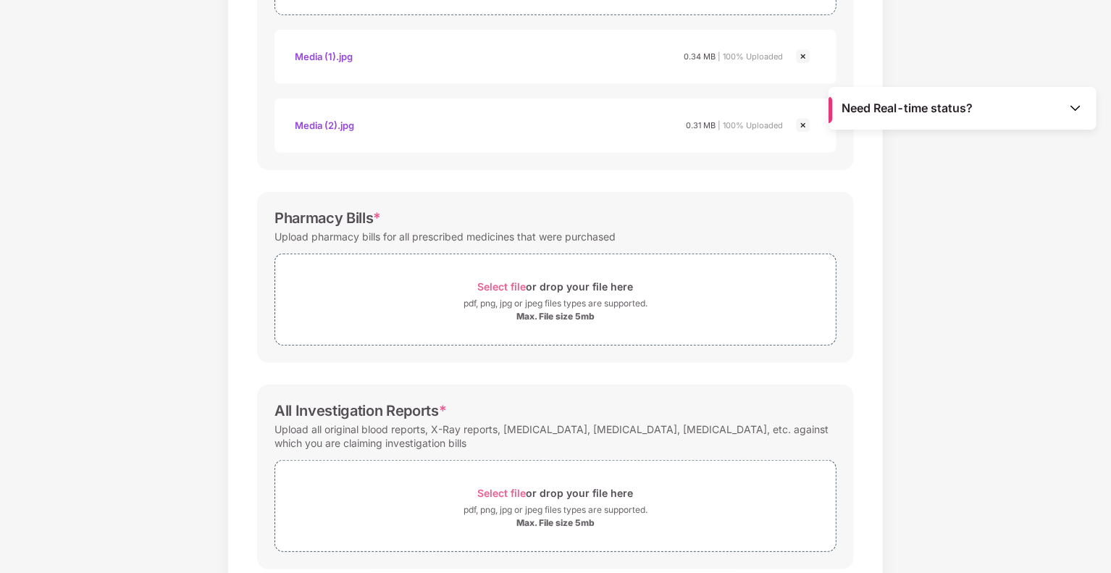
scroll to position [443, 0]
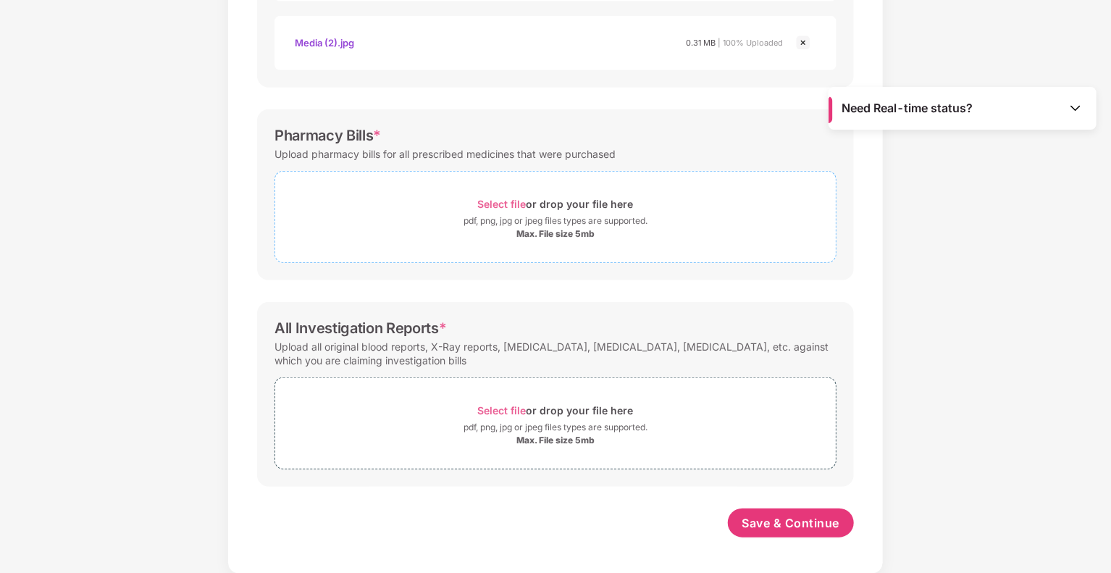
click at [588, 232] on div "Max. File size 5mb" at bounding box center [556, 234] width 78 height 12
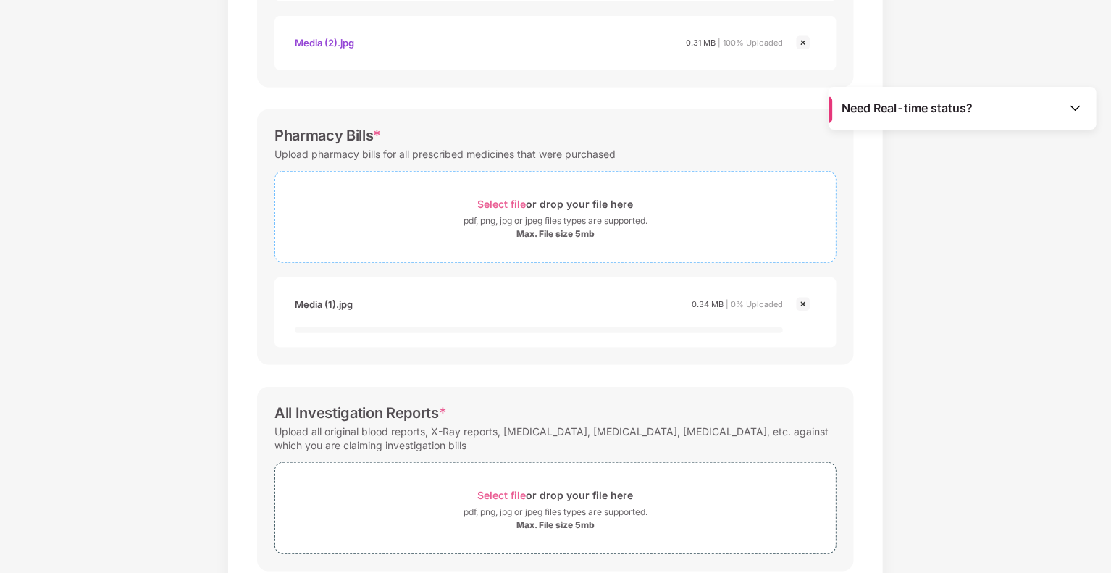
click at [590, 220] on div "pdf, png, jpg or jpeg files types are supported." at bounding box center [556, 221] width 184 height 14
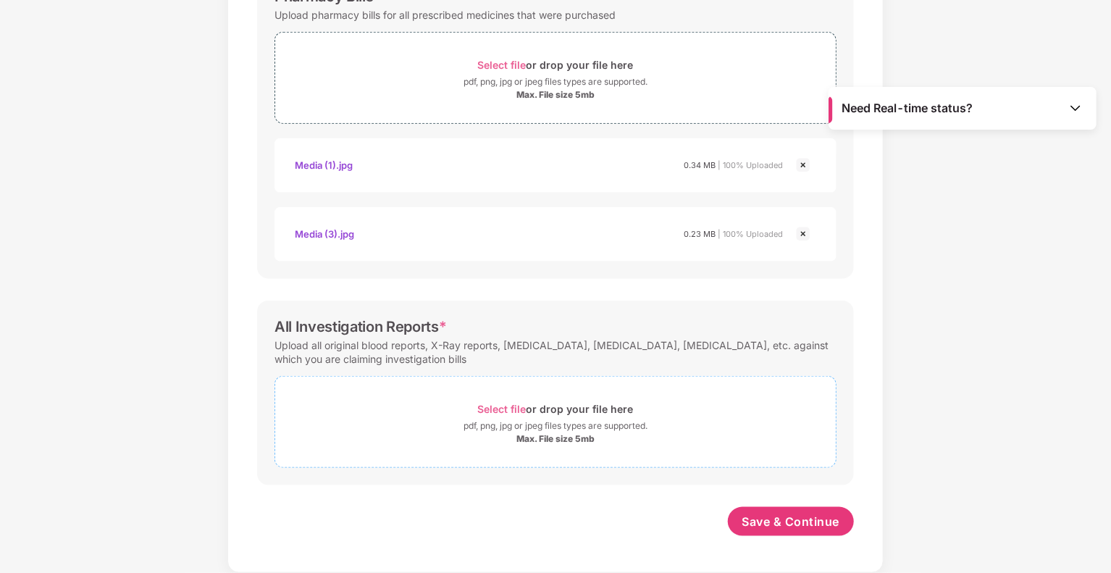
scroll to position [581, 0]
click at [577, 430] on div "pdf, png, jpg or jpeg files types are supported." at bounding box center [556, 427] width 184 height 14
click at [521, 411] on span "Select file" at bounding box center [502, 410] width 49 height 12
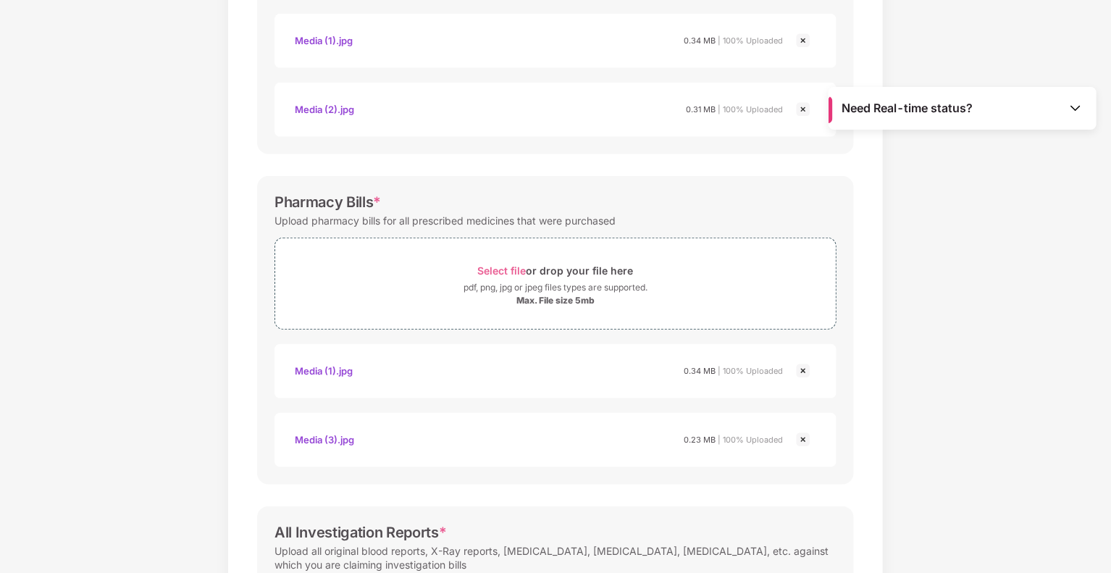
scroll to position [436, 0]
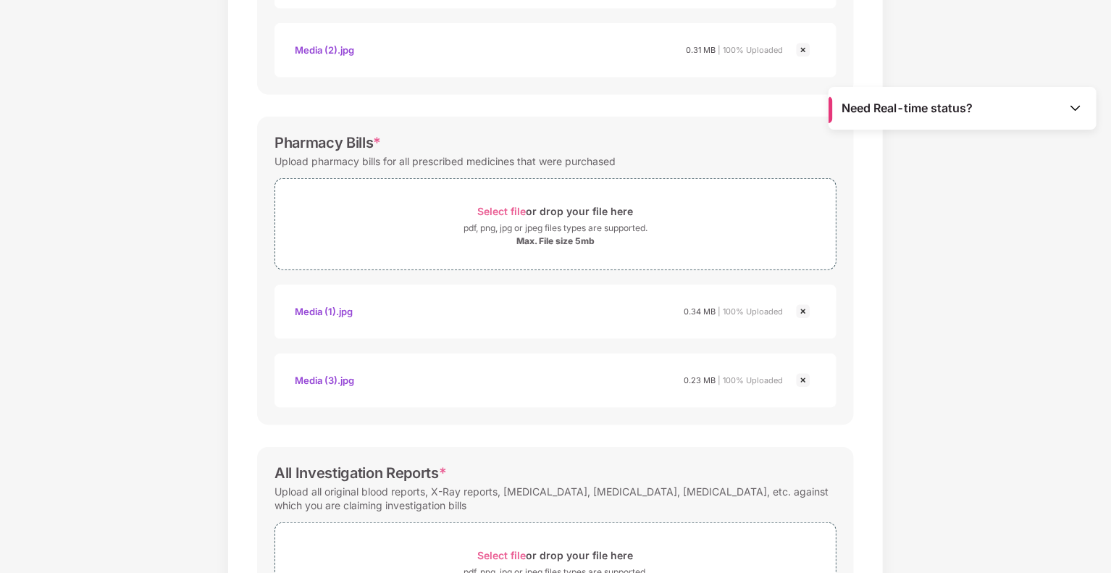
click at [806, 309] on img at bounding box center [803, 311] width 17 height 17
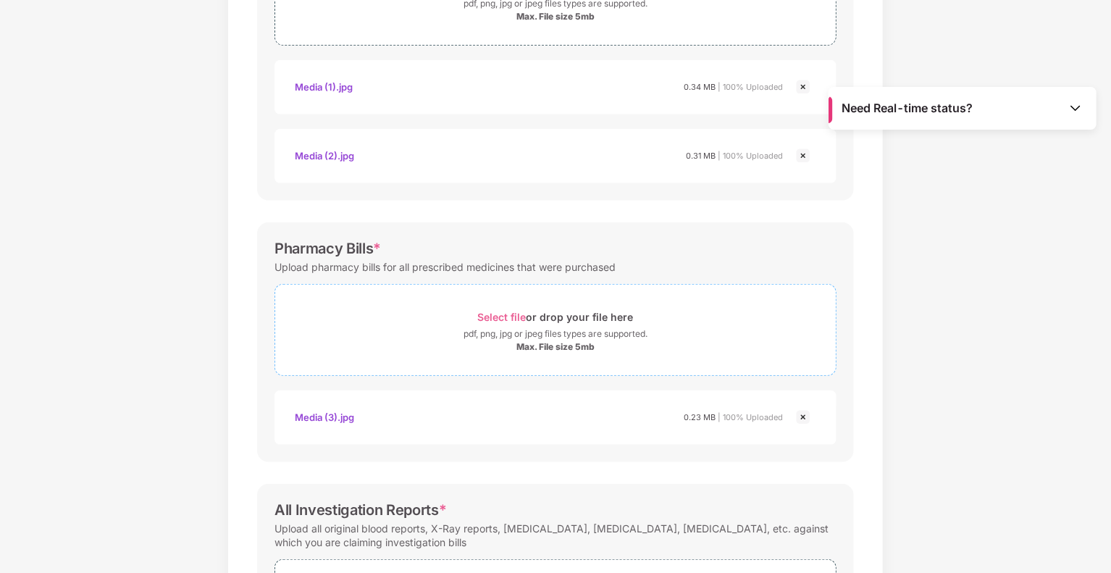
scroll to position [364, 0]
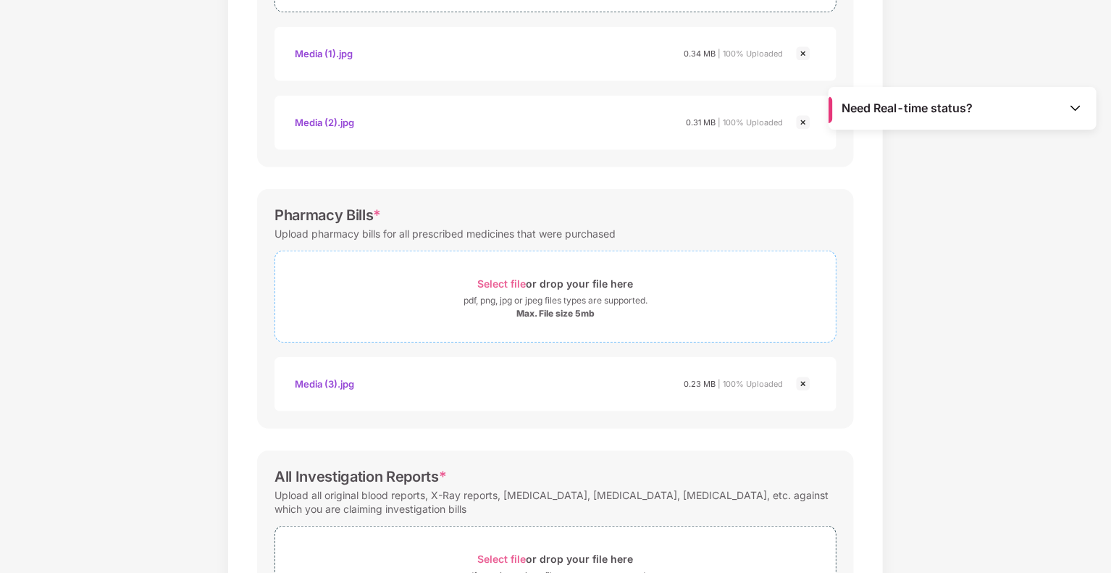
click at [650, 319] on span "Select file or drop your file here pdf, png, jpg or jpeg files types are suppor…" at bounding box center [555, 296] width 561 height 69
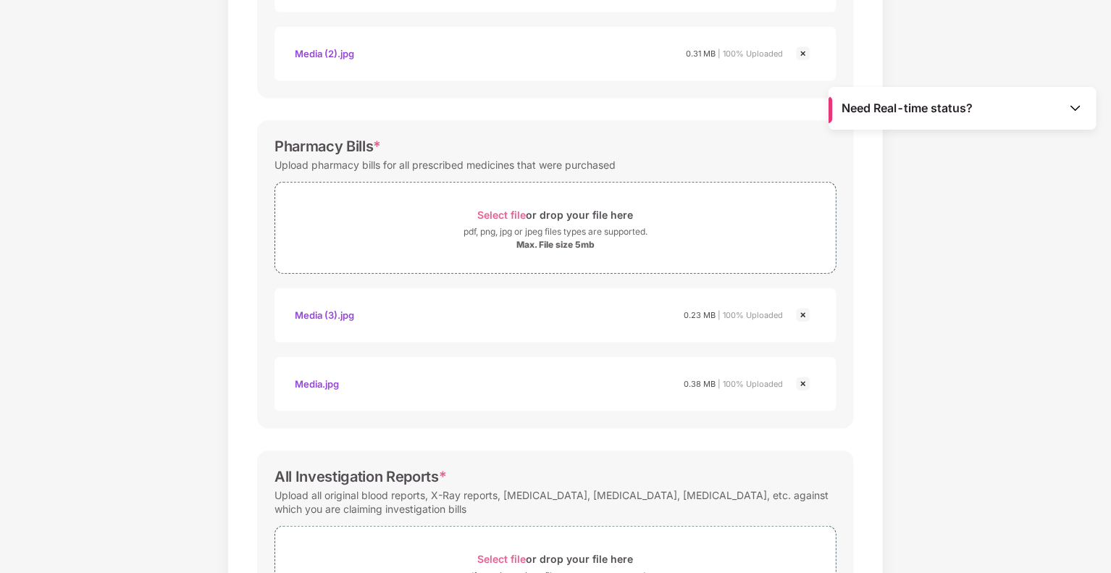
scroll to position [650, 0]
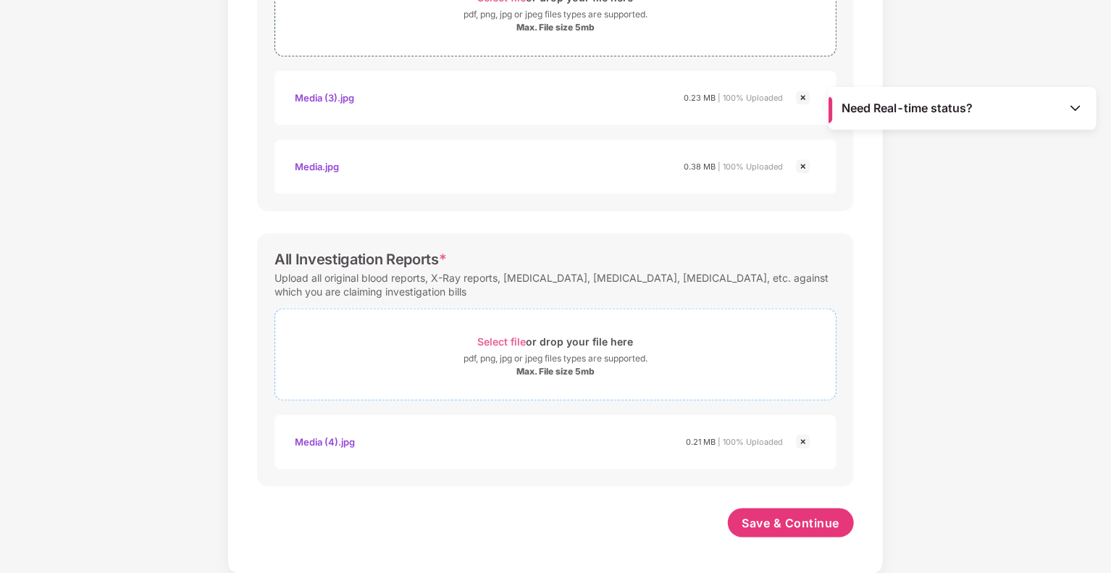
click at [584, 347] on div "Select file or drop your file here" at bounding box center [556, 342] width 156 height 20
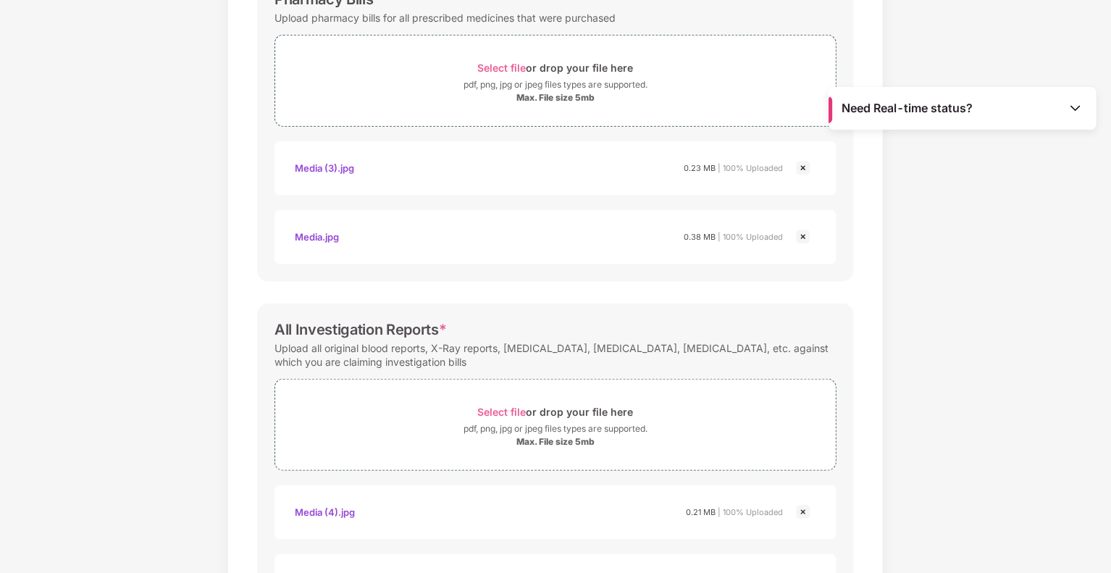
scroll to position [719, 0]
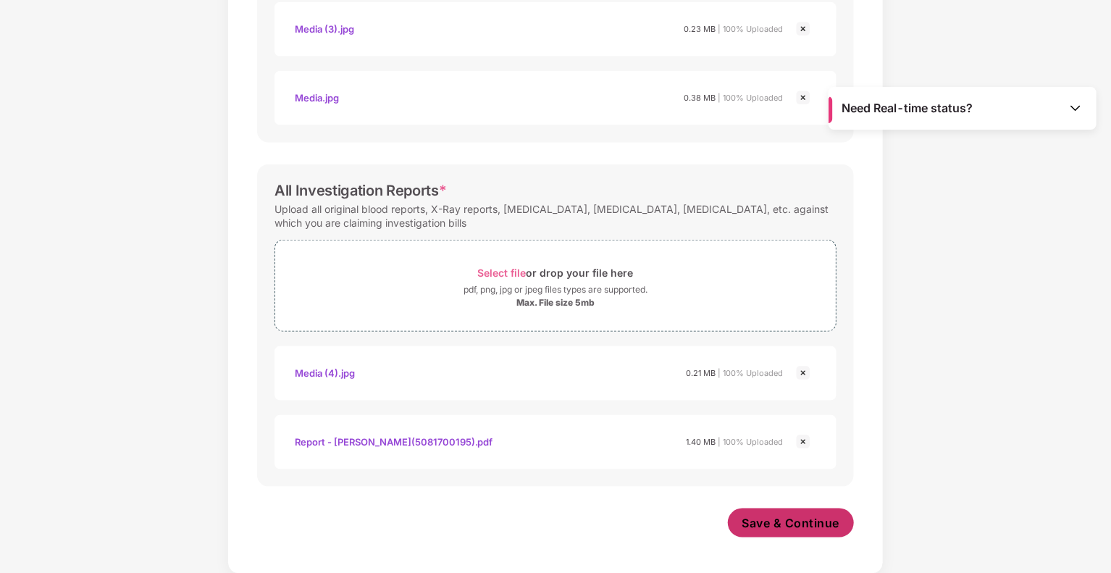
click at [790, 517] on span "Save & Continue" at bounding box center [792, 523] width 98 height 16
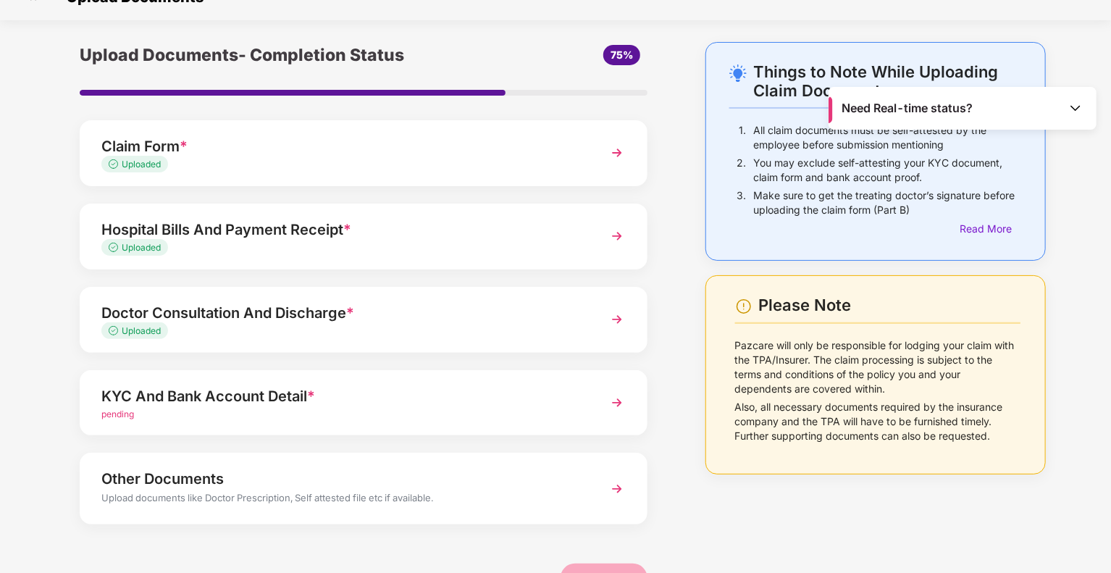
scroll to position [67, 0]
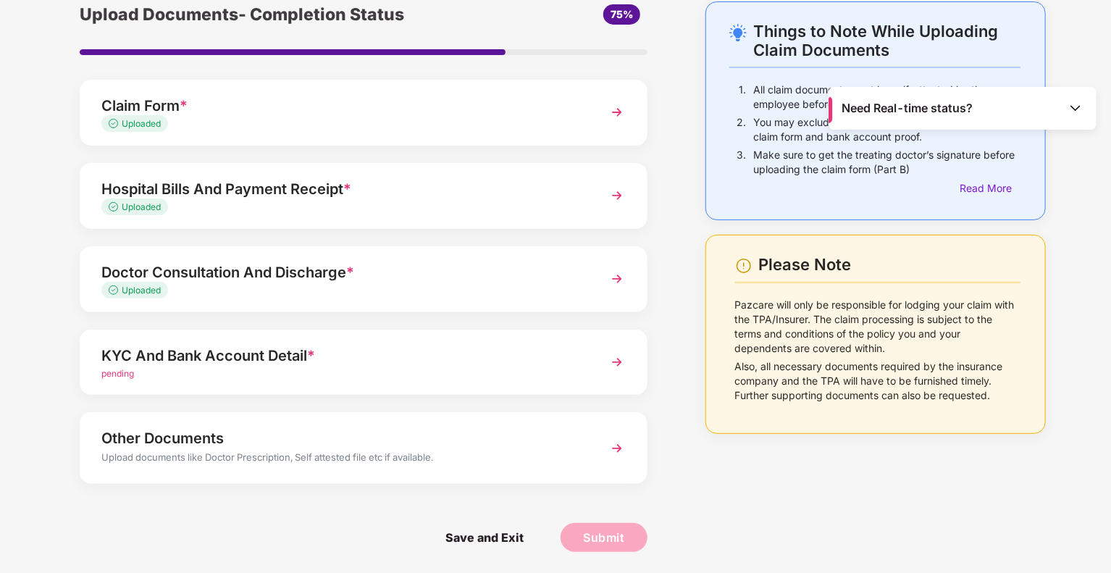
click at [267, 361] on div "KYC And Bank Account Detail *" at bounding box center [341, 355] width 480 height 23
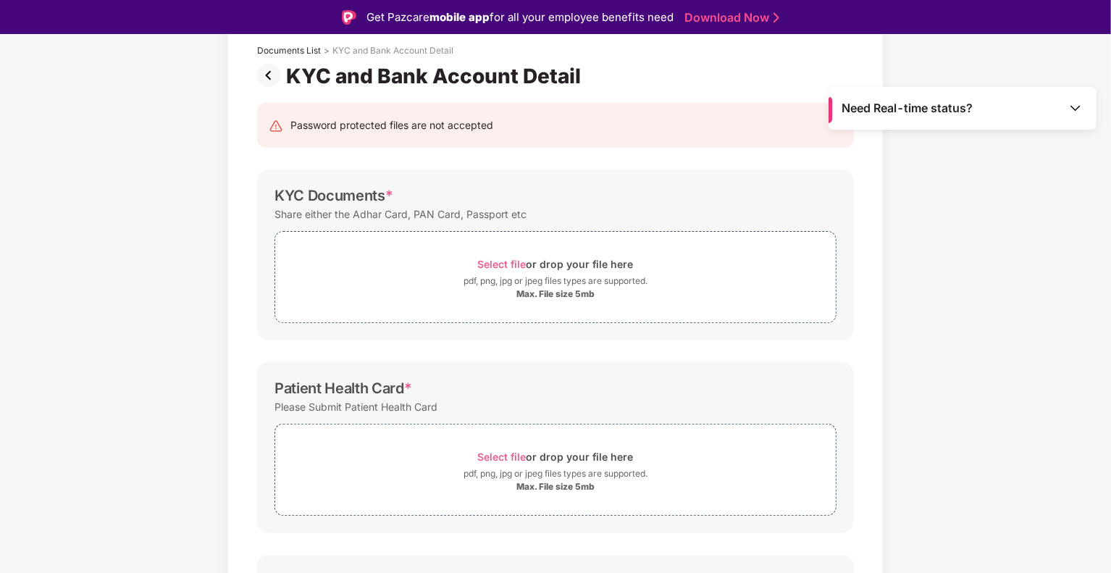
scroll to position [67, 0]
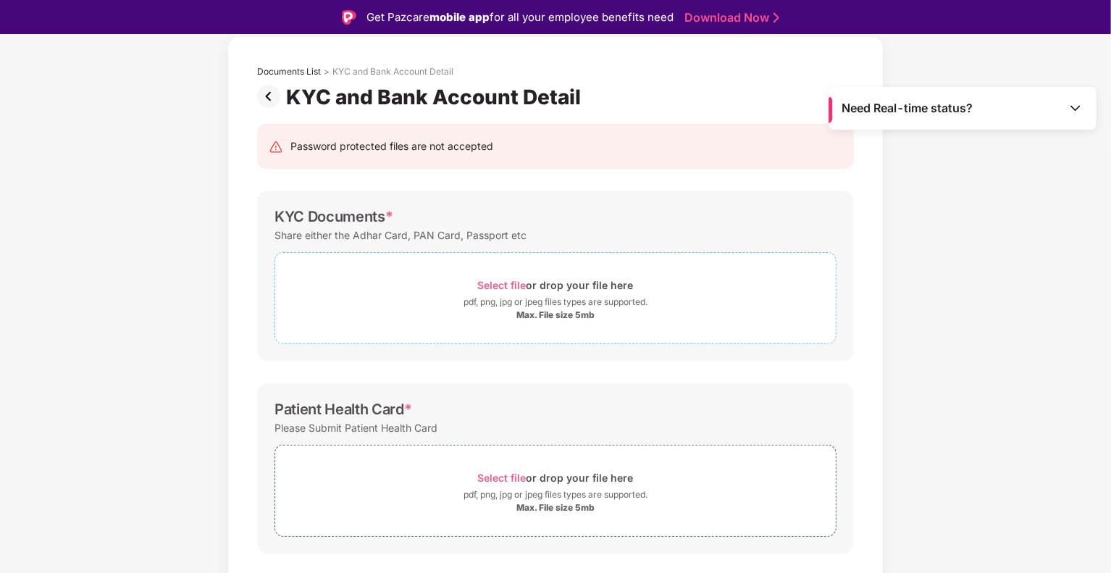
click at [515, 300] on div "pdf, png, jpg or jpeg files types are supported." at bounding box center [556, 302] width 184 height 14
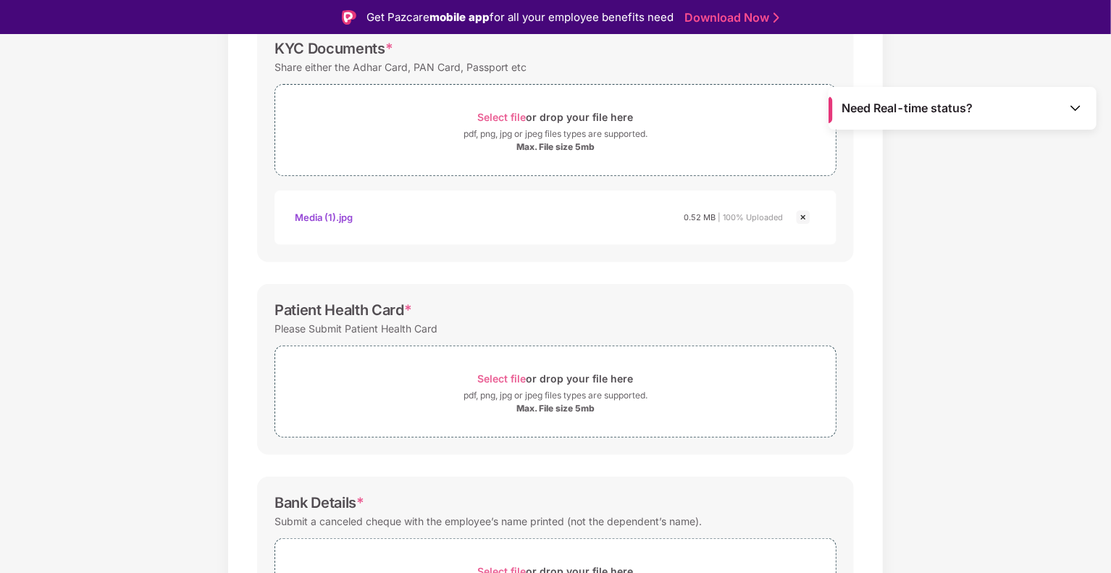
scroll to position [361, 0]
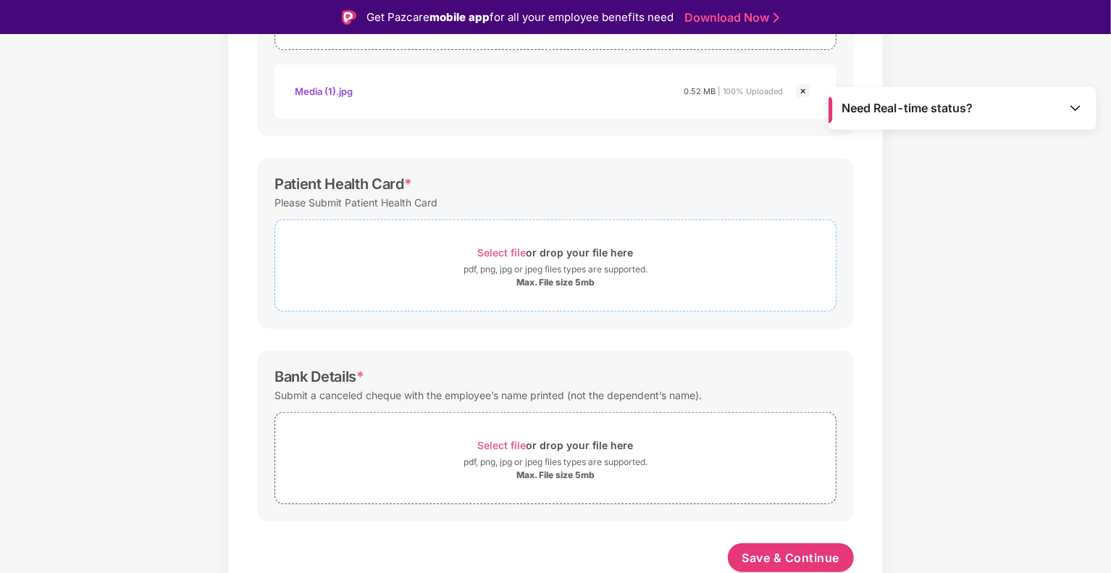
click at [575, 269] on div "pdf, png, jpg or jpeg files types are supported." at bounding box center [556, 269] width 184 height 14
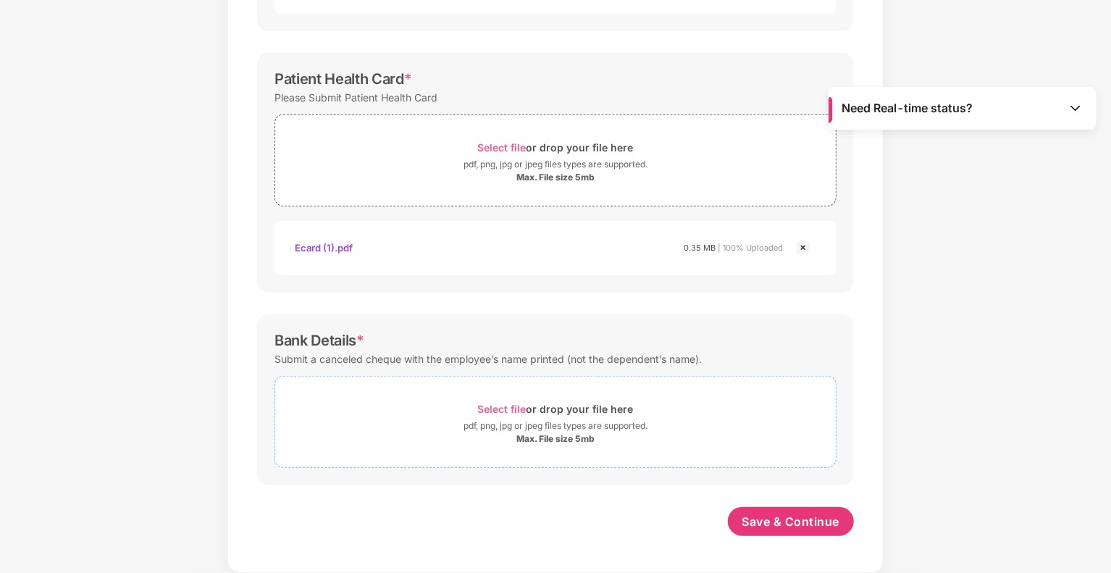
scroll to position [430, 0]
click at [551, 422] on div "pdf, png, jpg or jpeg files types are supported." at bounding box center [556, 427] width 184 height 14
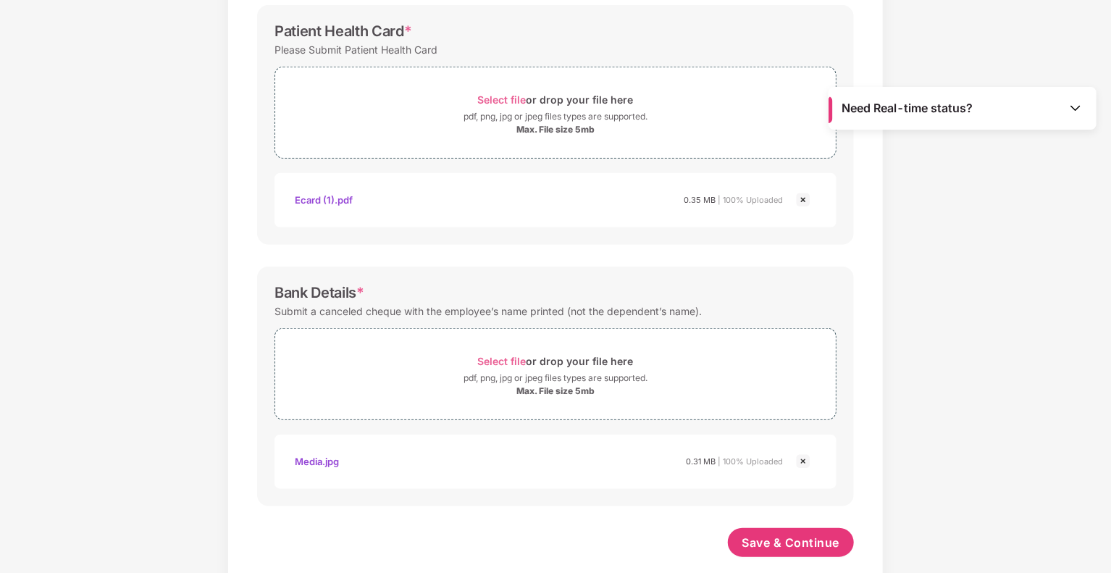
scroll to position [498, 0]
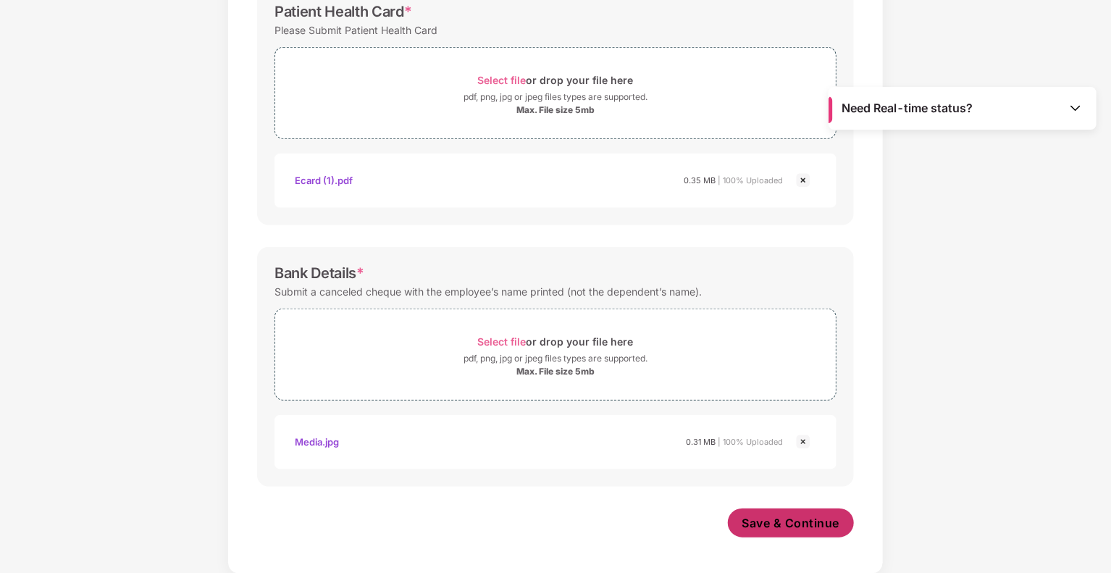
click at [803, 519] on span "Save & Continue" at bounding box center [792, 523] width 98 height 16
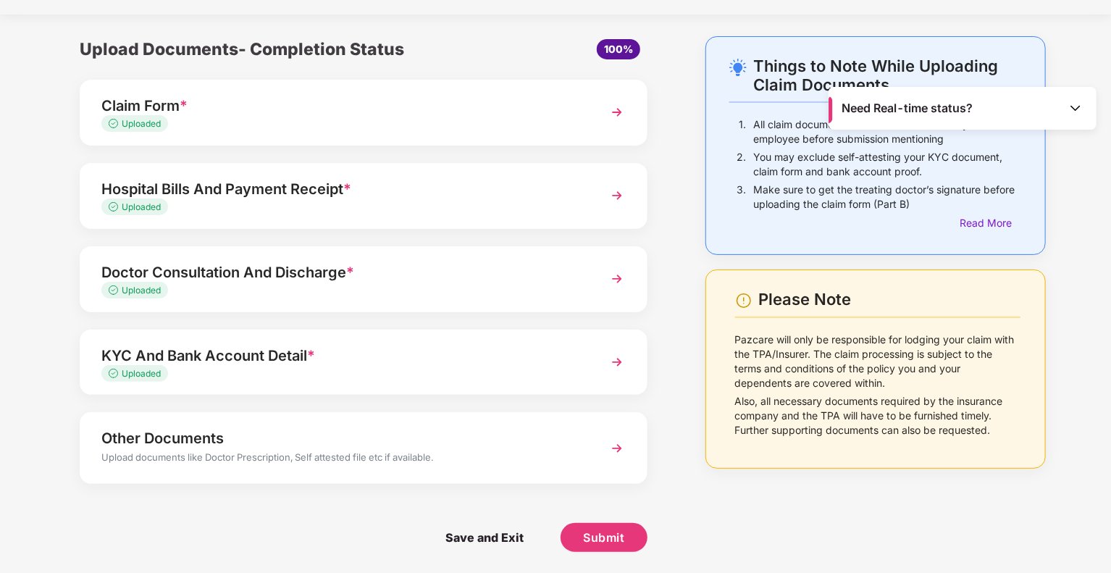
scroll to position [32, 0]
click at [333, 454] on div "Upload documents like Doctor Prescription, Self attested file etc if available." at bounding box center [341, 459] width 480 height 19
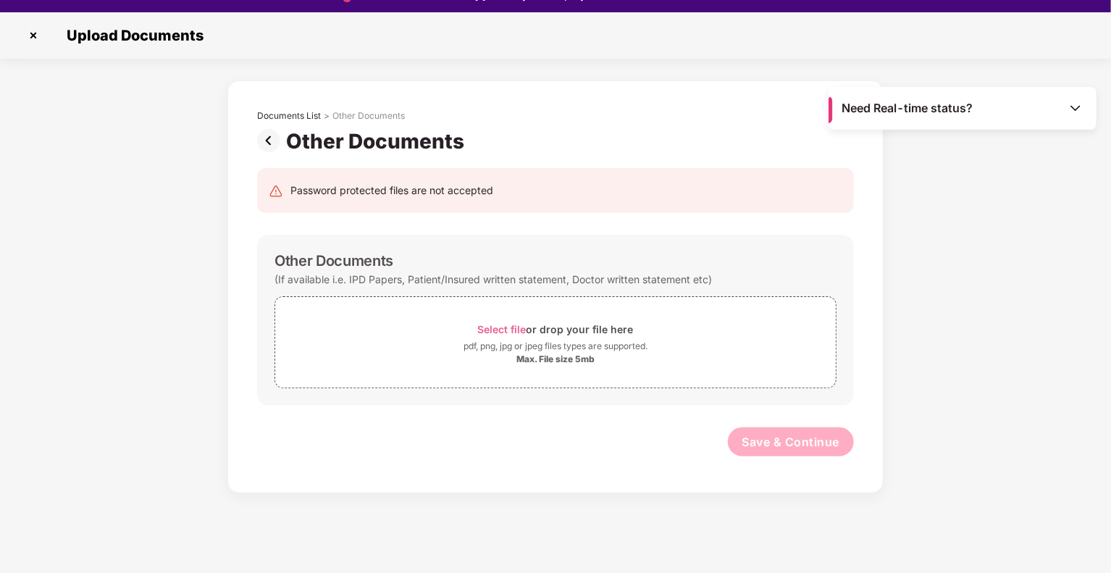
scroll to position [35, 0]
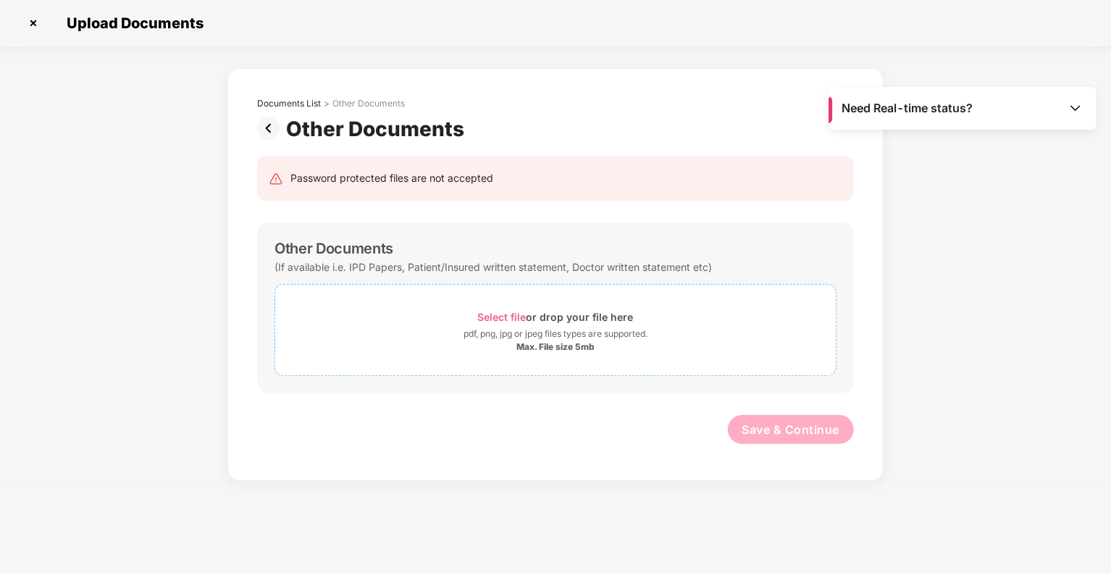
click at [552, 341] on div "Max. File size 5mb" at bounding box center [556, 347] width 78 height 12
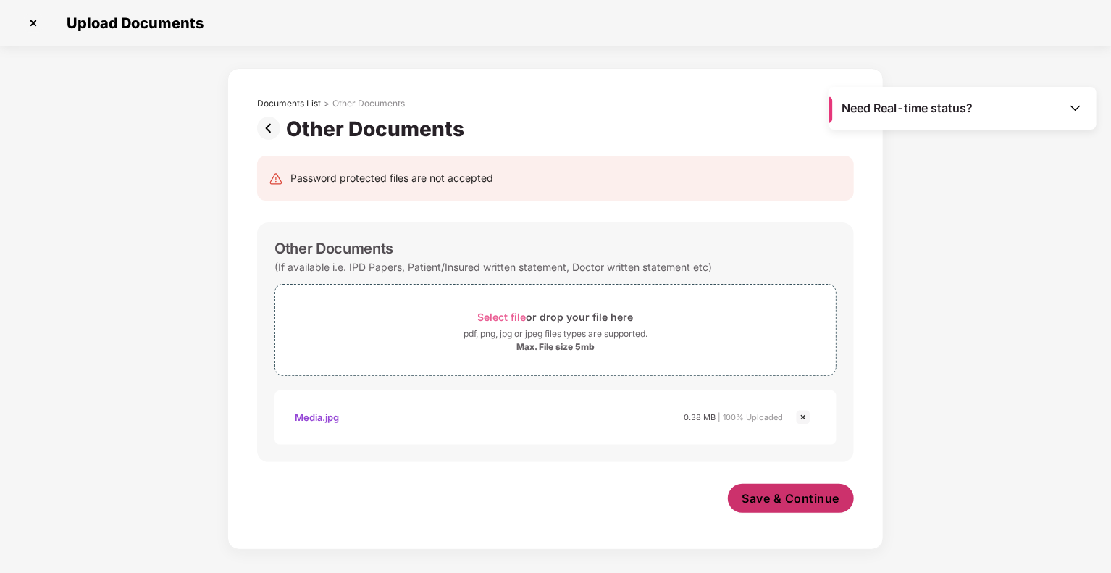
click at [800, 503] on span "Save & Continue" at bounding box center [792, 498] width 98 height 16
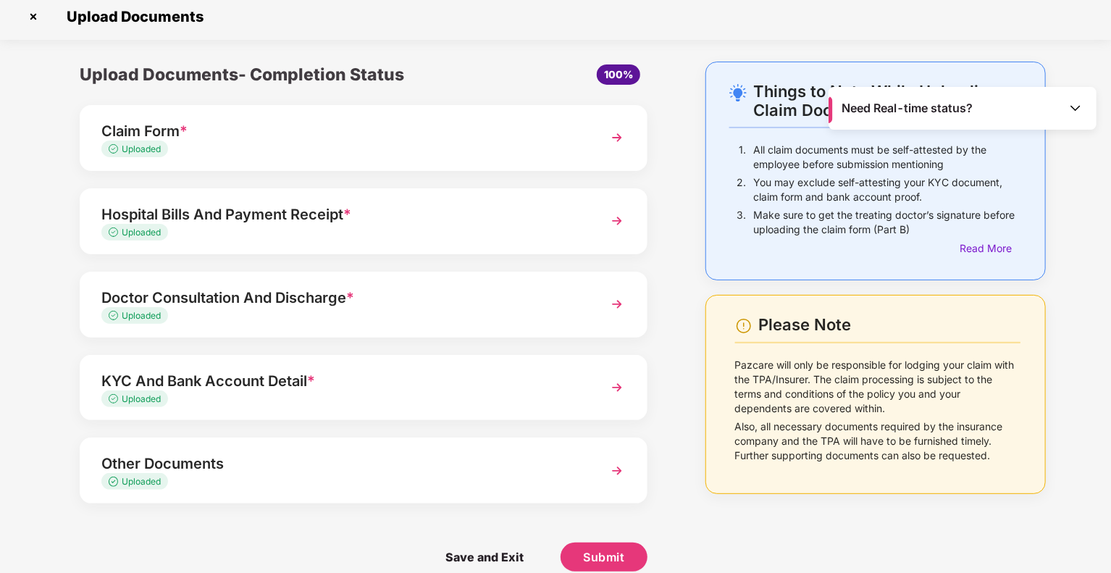
scroll to position [26, 0]
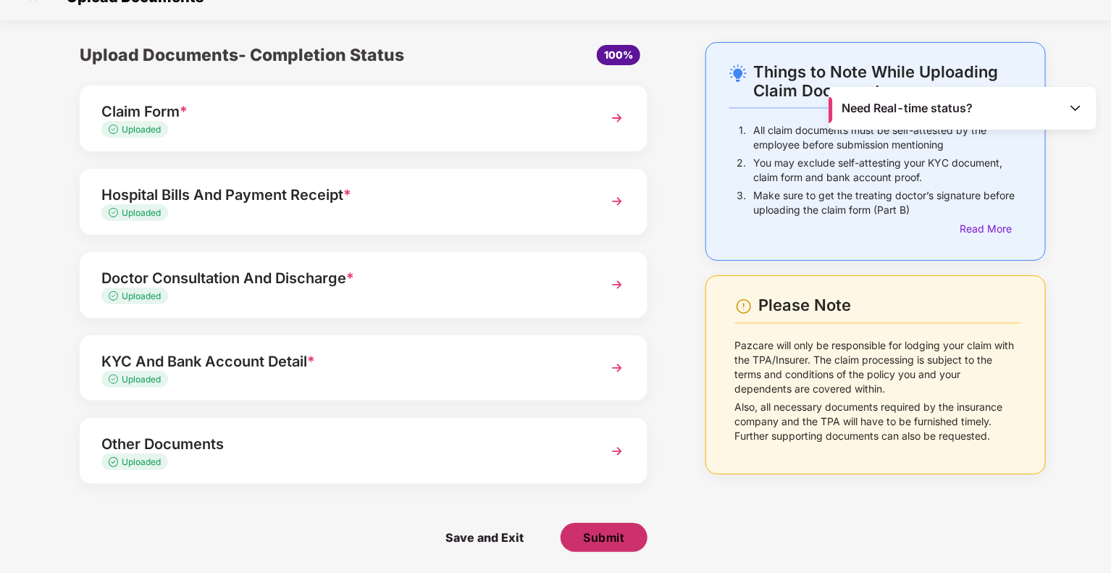
click at [606, 539] on span "Submit" at bounding box center [603, 538] width 41 height 16
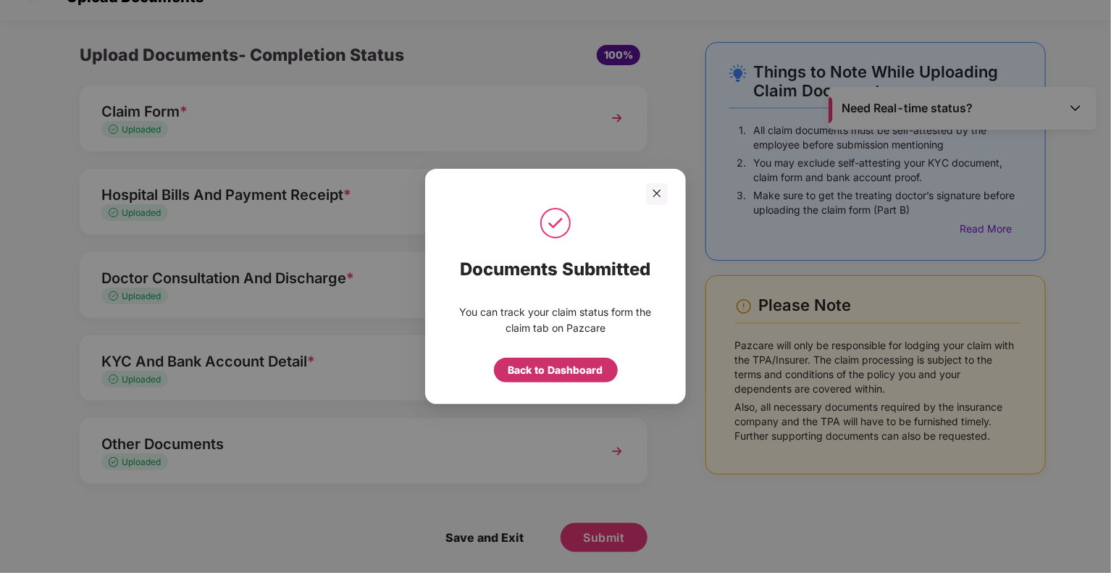
click at [527, 376] on div "Back to Dashboard" at bounding box center [556, 370] width 95 height 16
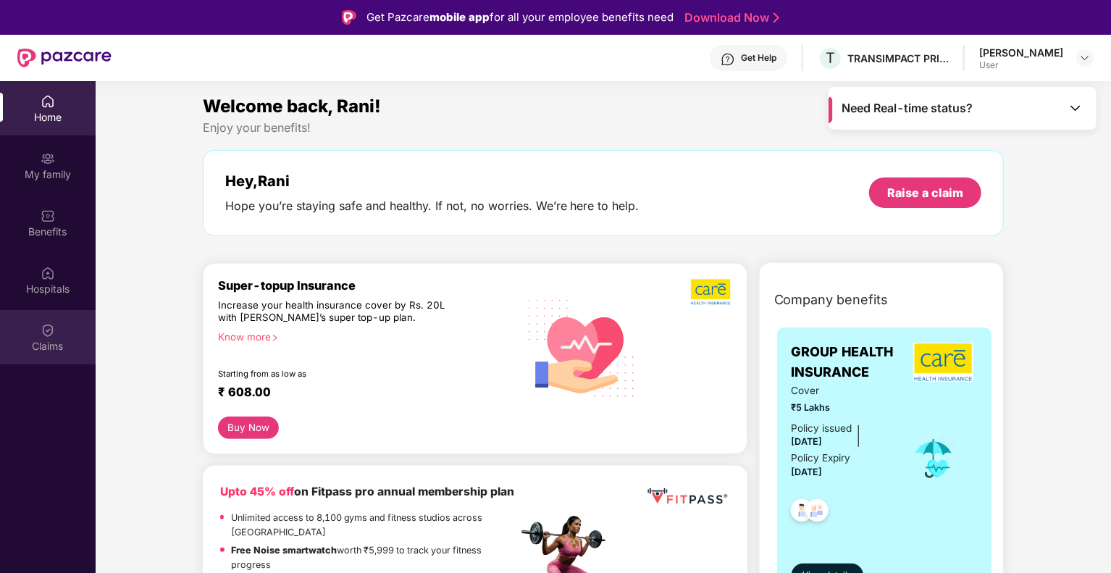
click at [51, 349] on div "Claims" at bounding box center [48, 346] width 96 height 14
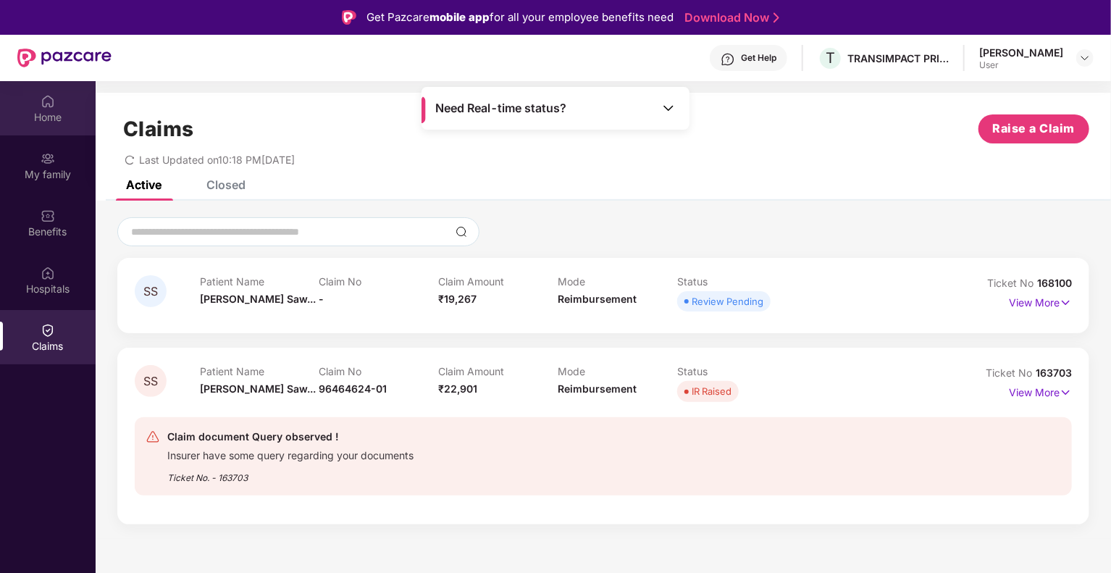
click at [38, 99] on div "Home" at bounding box center [48, 108] width 96 height 54
